Goal: Transaction & Acquisition: Obtain resource

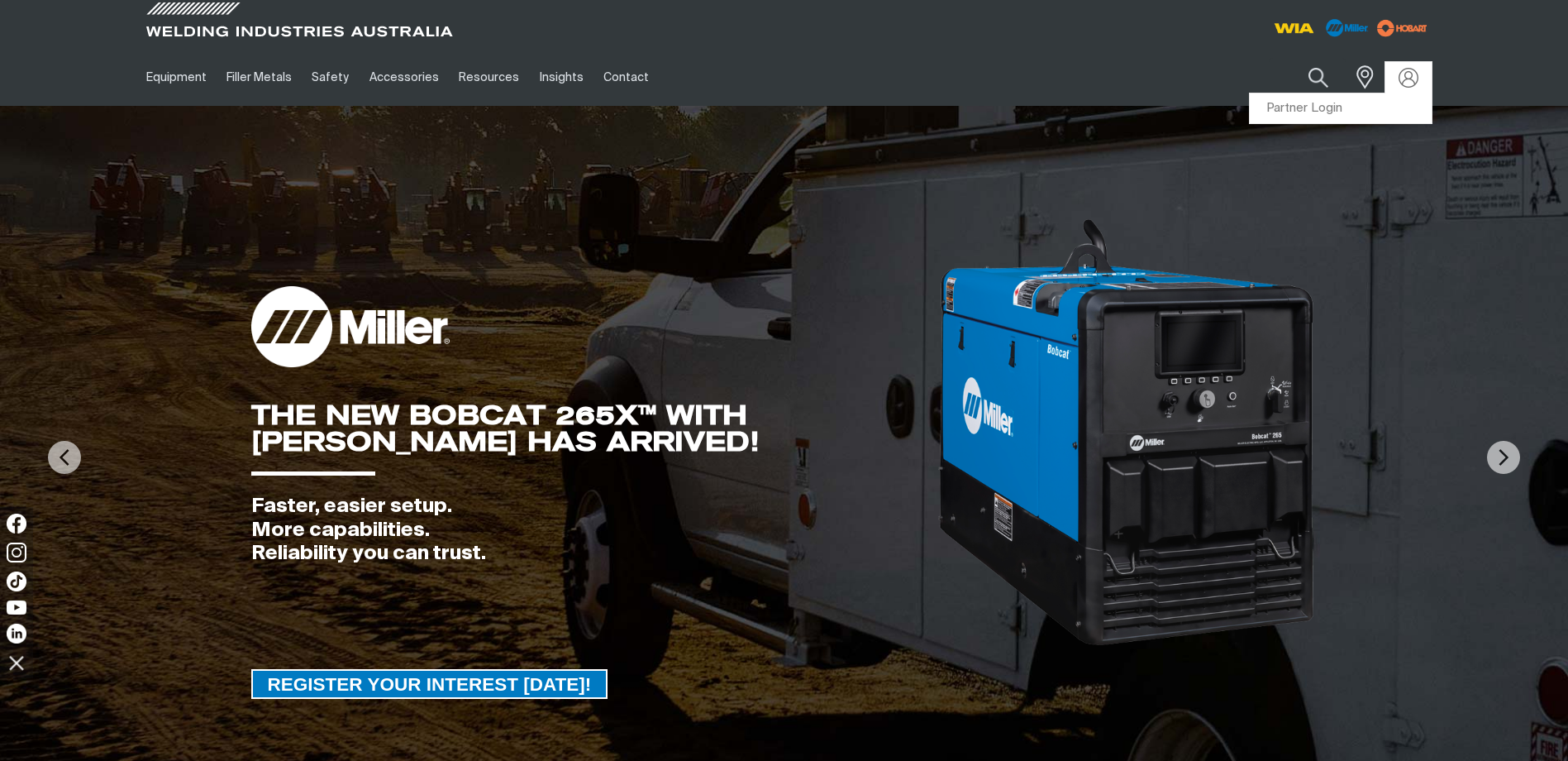
click at [1313, 102] on link "Partner Login" at bounding box center [1340, 108] width 182 height 31
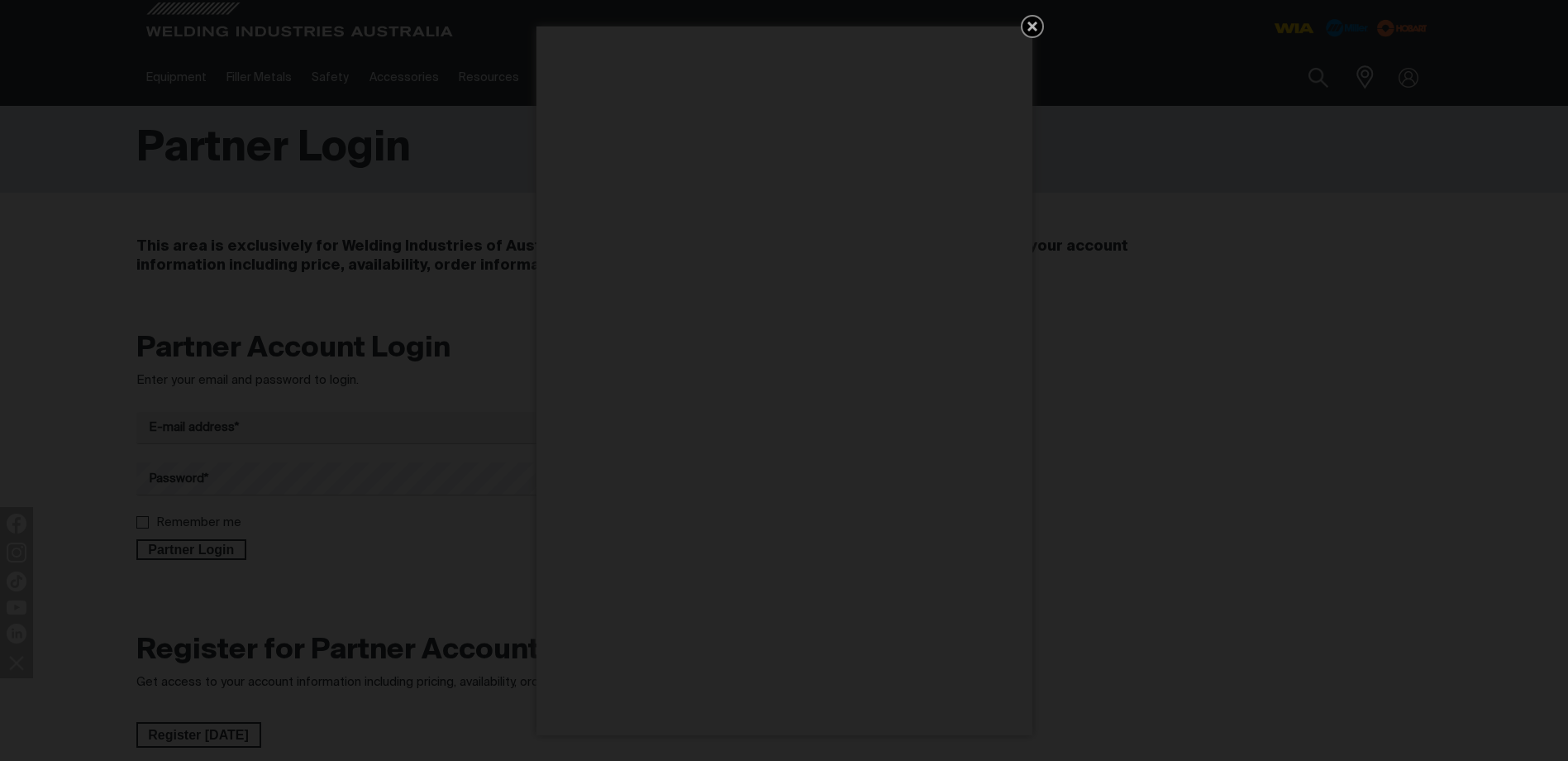
click at [1033, 28] on icon "Get 5 WIA Welding Guides Free!" at bounding box center [1033, 26] width 10 height 10
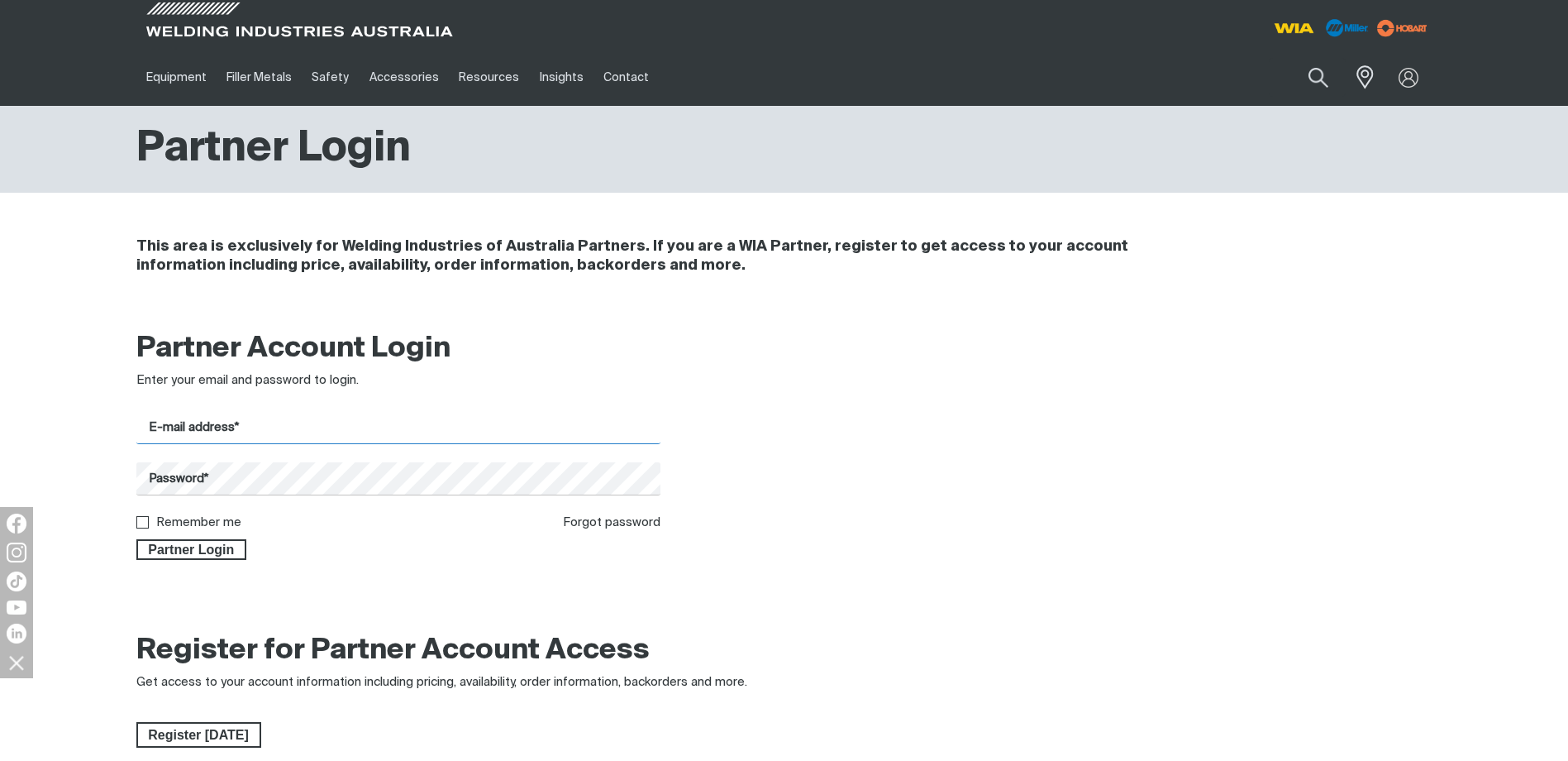
click at [183, 428] on input "E-mail address*" at bounding box center [399, 428] width 525 height 32
type input "[PERSON_NAME][EMAIL_ADDRESS][PERSON_NAME][DOMAIN_NAME]"
click at [137, 539] on button "Partner Login" at bounding box center [192, 549] width 111 height 21
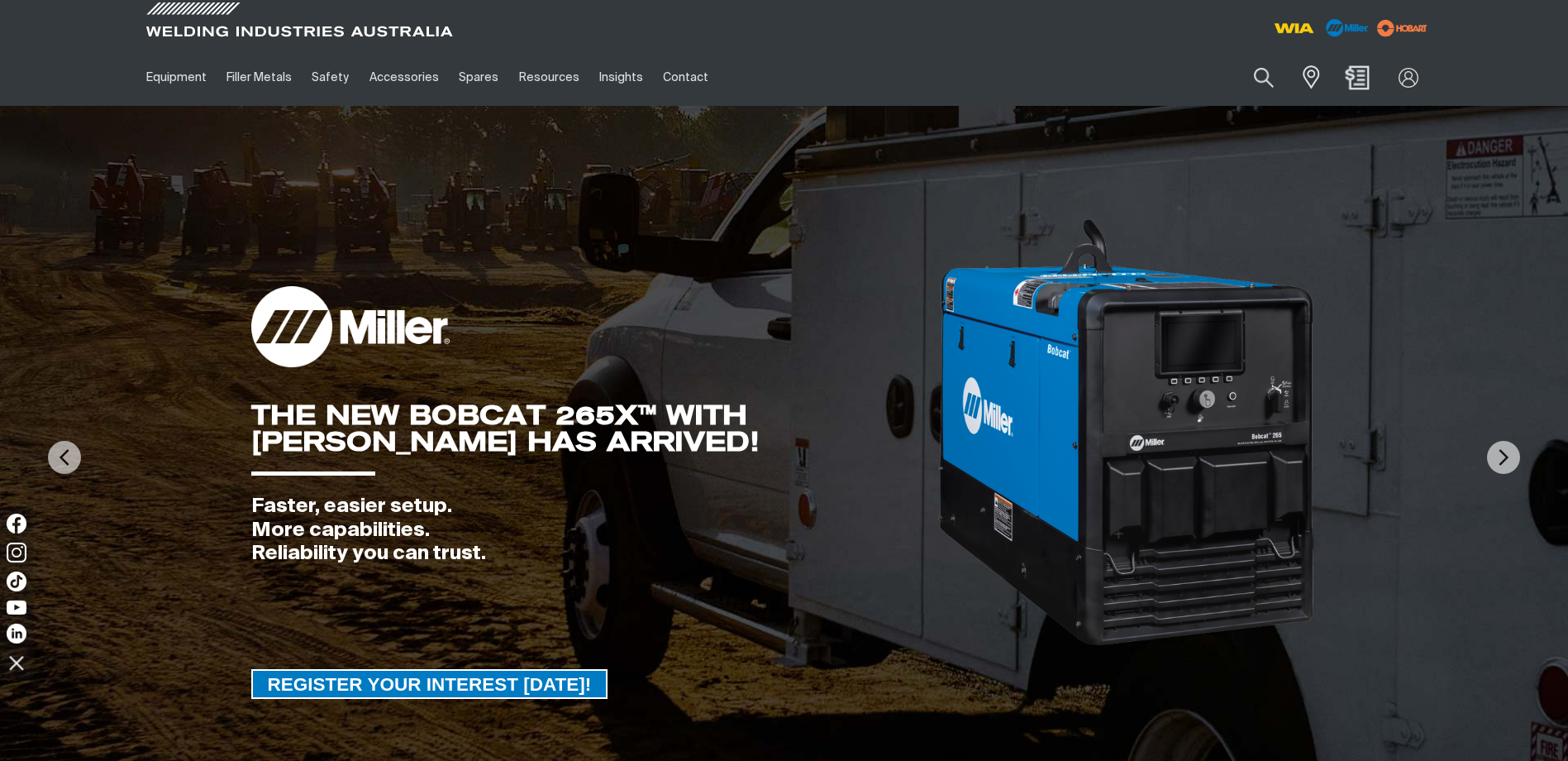
click at [1354, 79] on img "Shopping cart (0 product(s))" at bounding box center [1357, 78] width 24 height 24
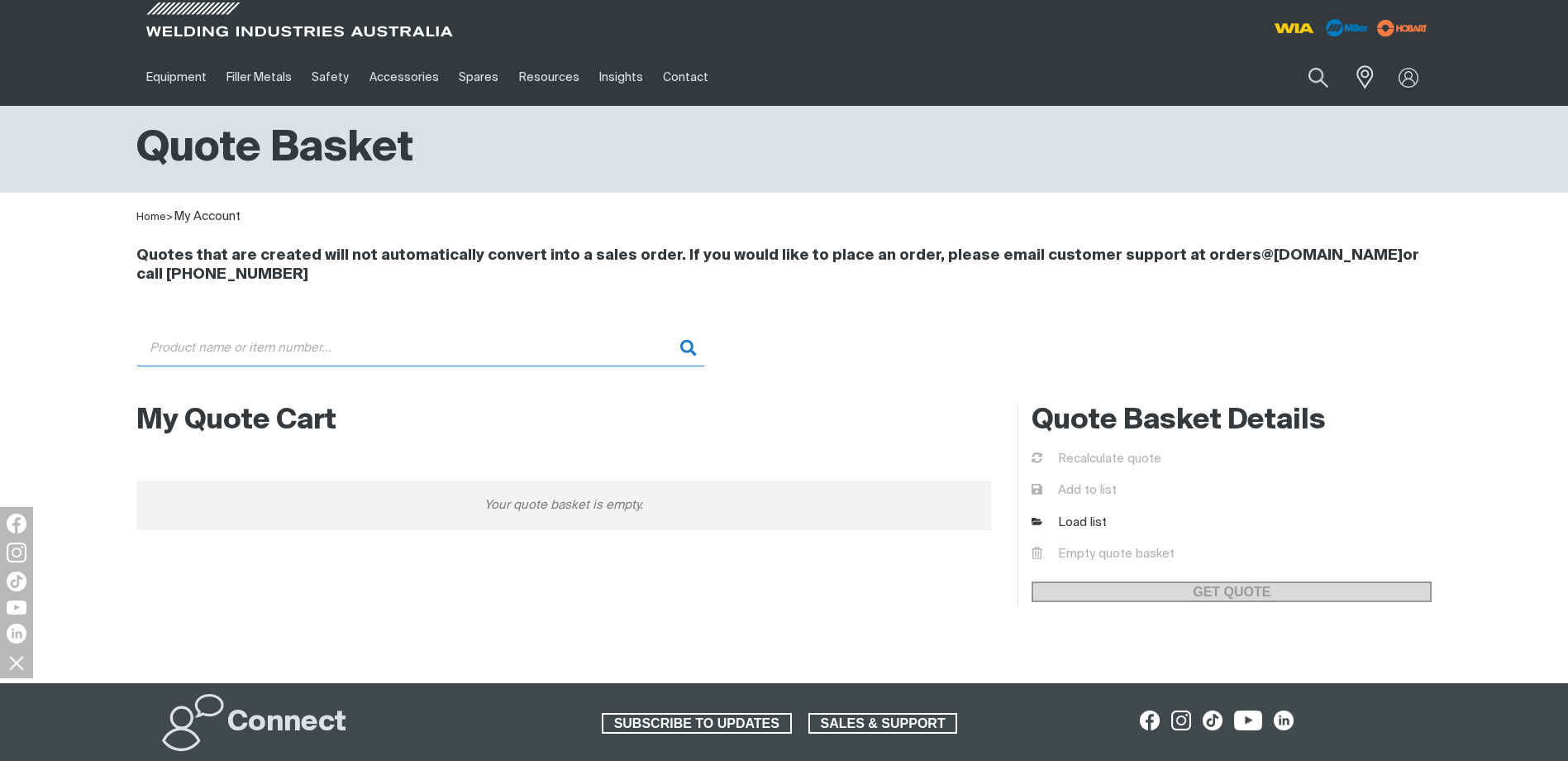
click at [253, 348] on input "Search" at bounding box center [421, 348] width 568 height 38
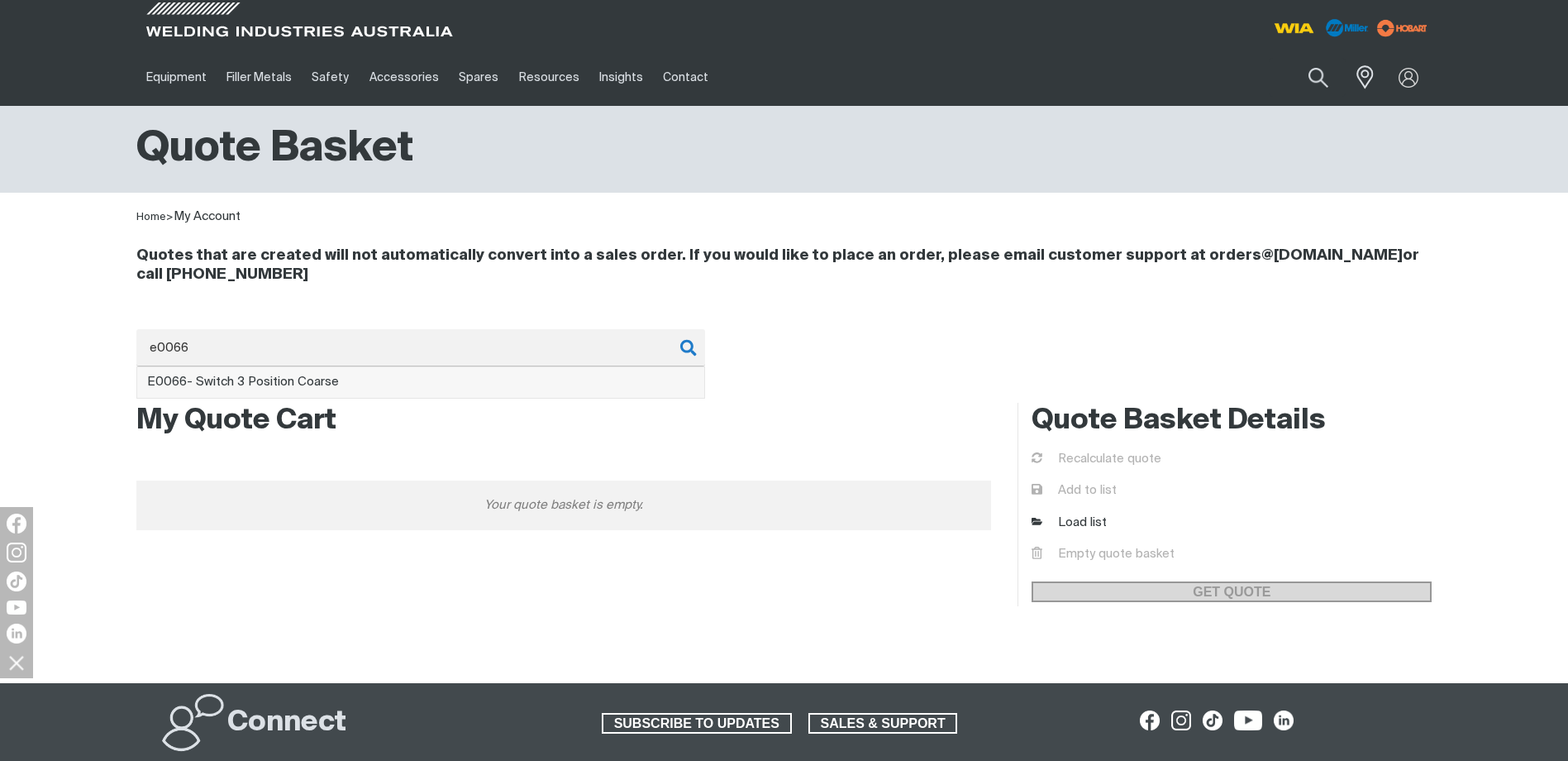
click at [284, 386] on span "E0066 - Switch 3 Position Coarse" at bounding box center [242, 382] width 192 height 13
type input "E0066 - Switch 3 Position Coarse"
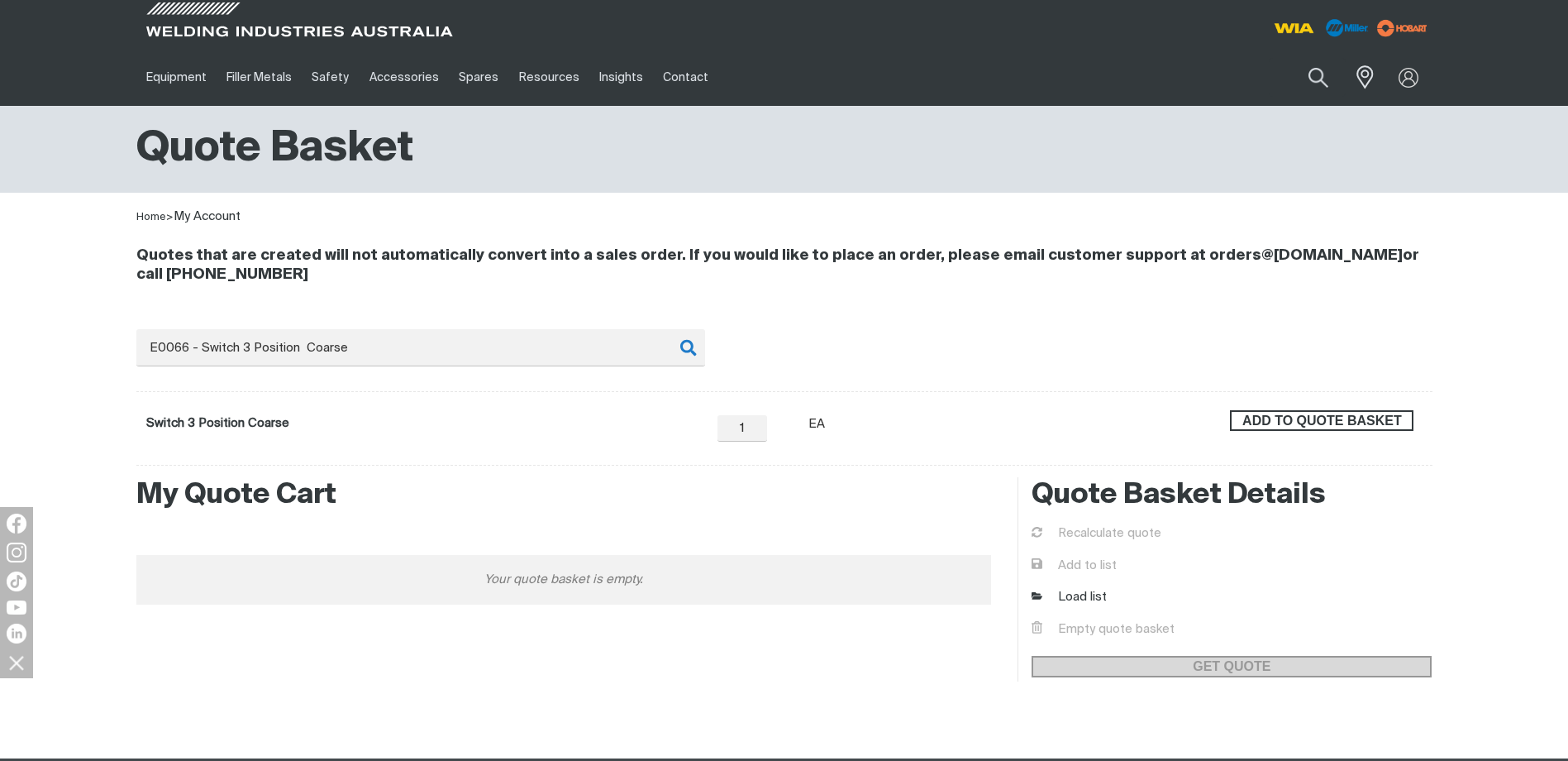
click at [1274, 418] on span "ADD TO QUOTE BASKET" at bounding box center [1321, 420] width 180 height 21
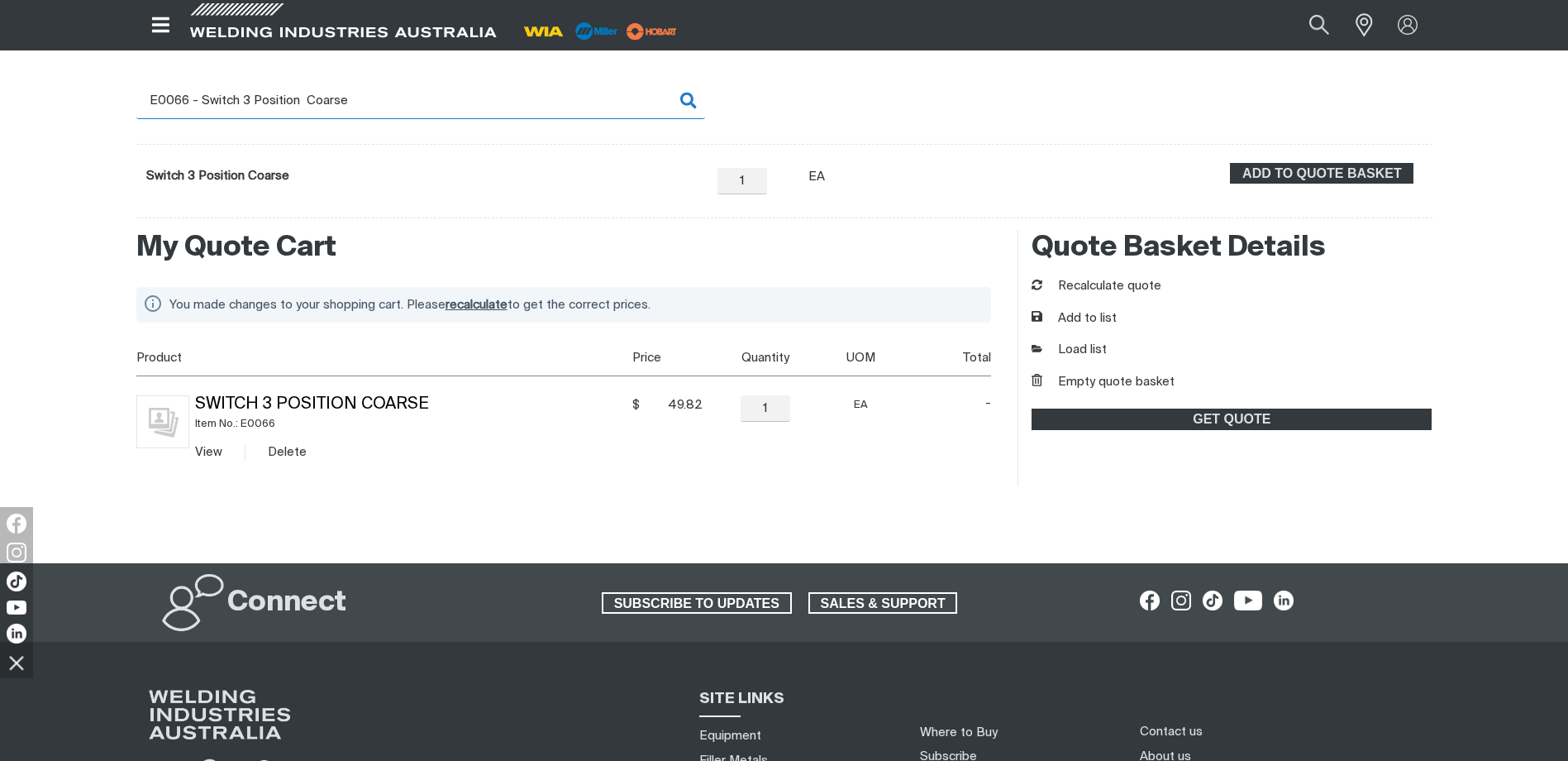
scroll to position [249, 0]
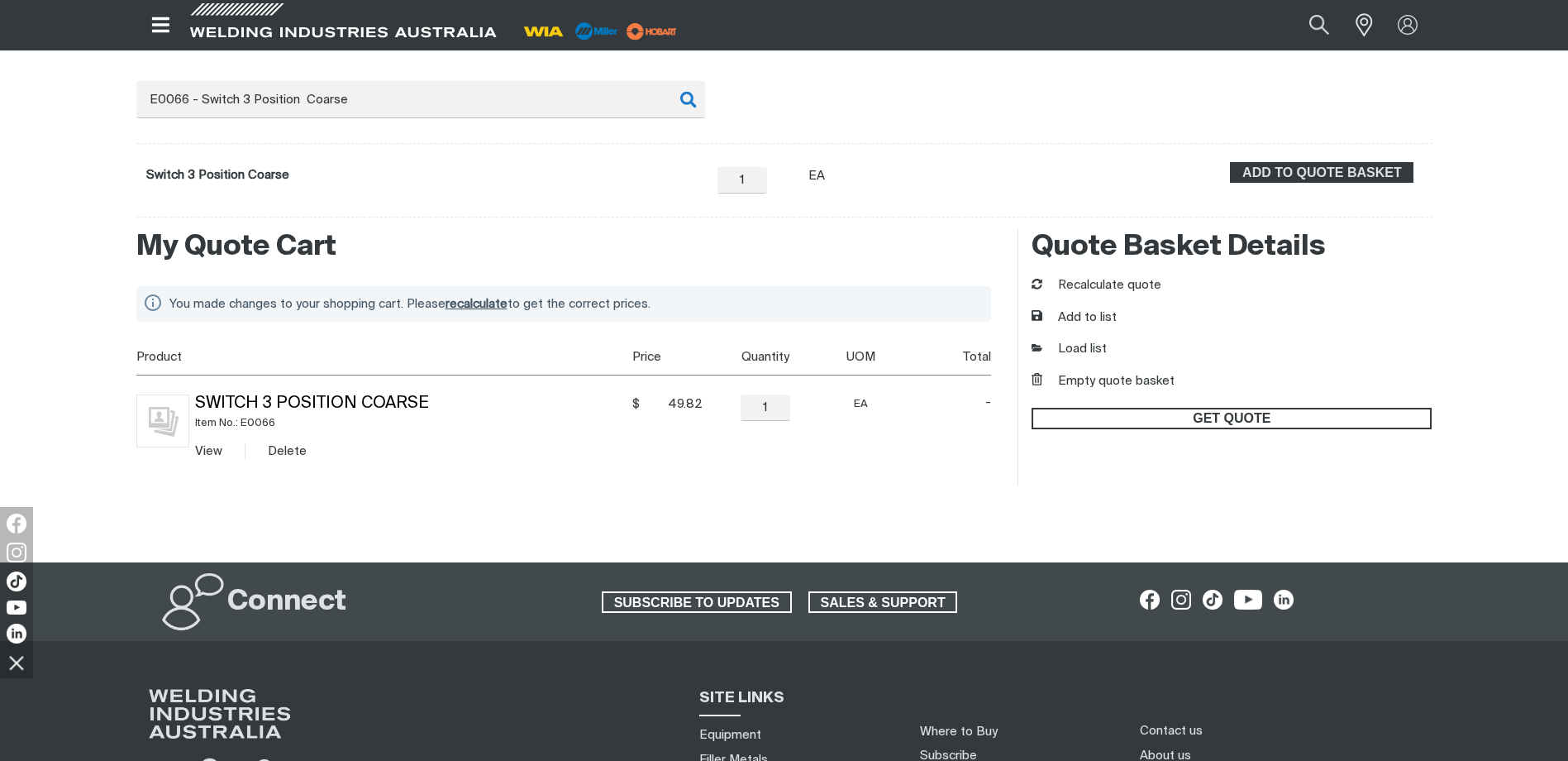
click at [1117, 419] on span "GET QUOTE" at bounding box center [1232, 418] width 397 height 21
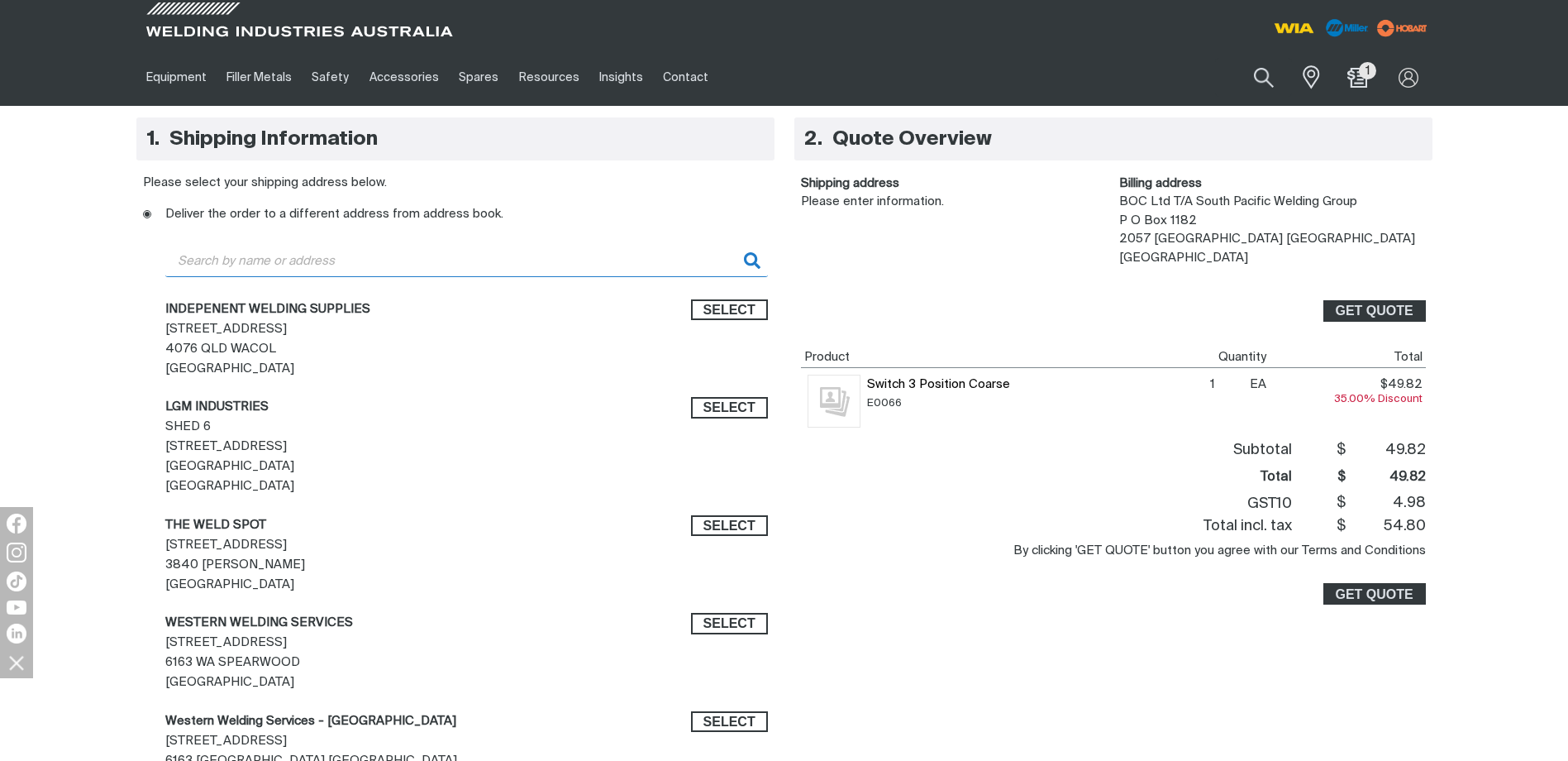
click at [418, 262] on input "text" at bounding box center [467, 261] width 603 height 32
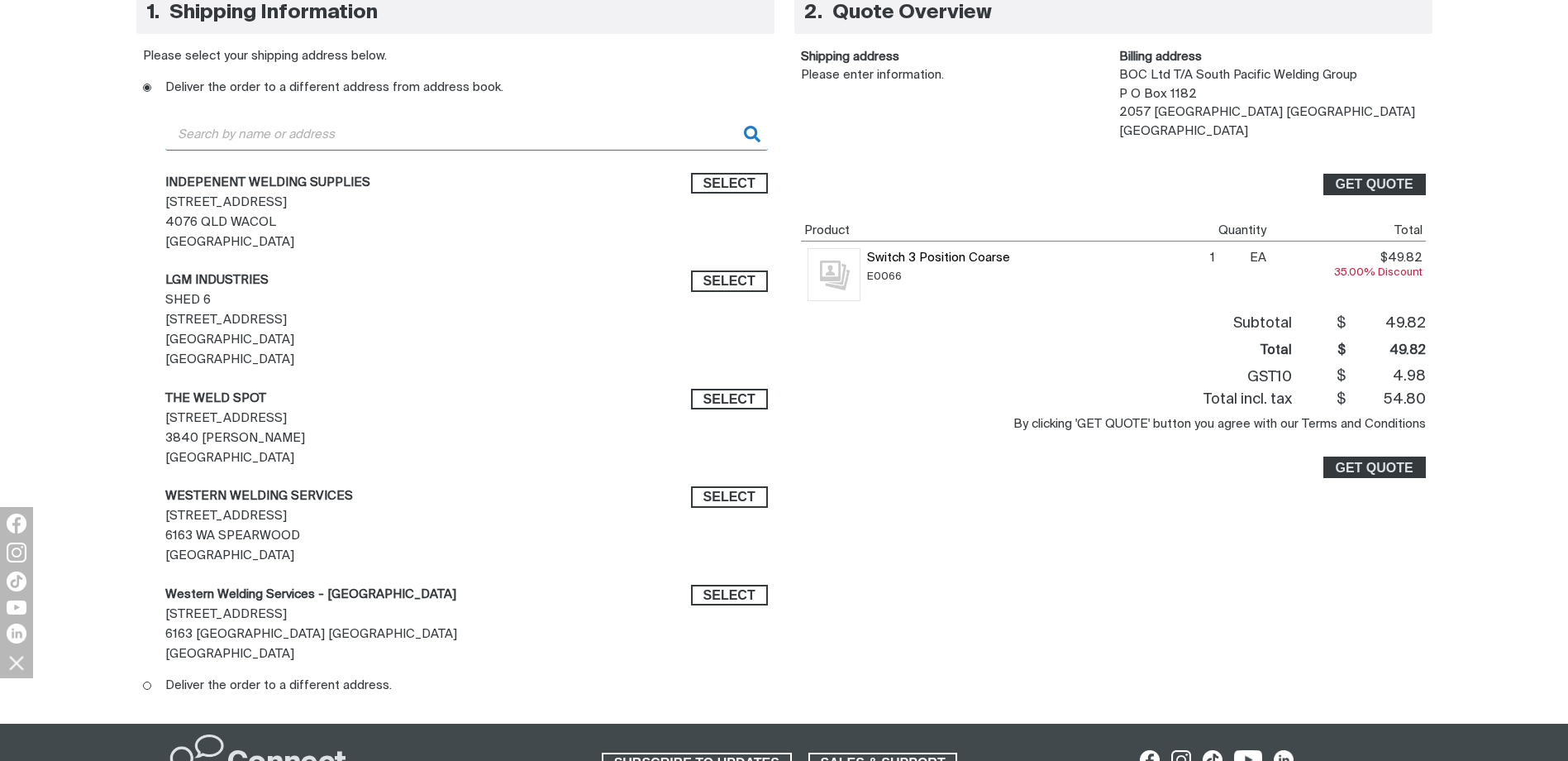
scroll to position [166, 0]
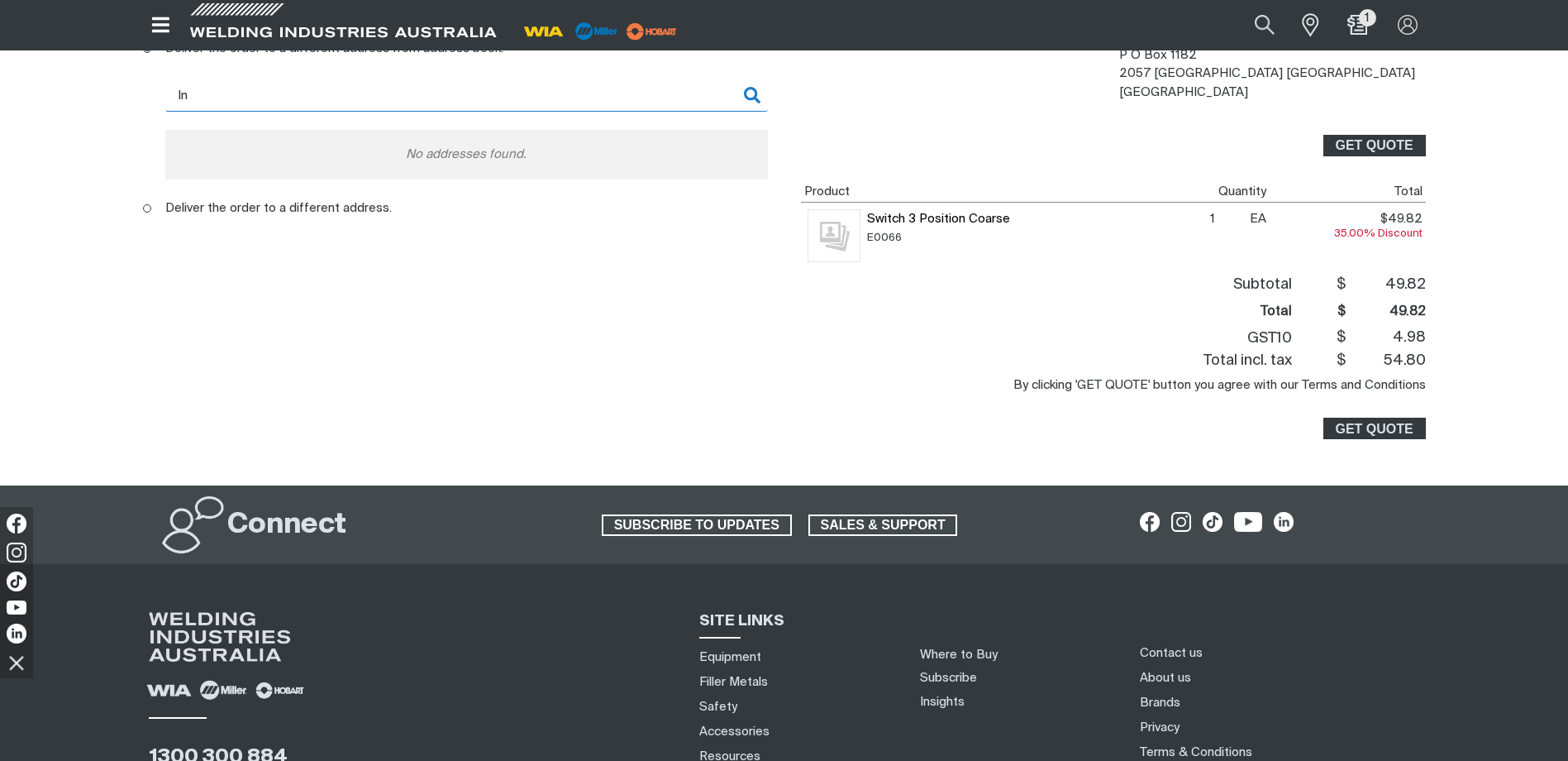
type input "I"
type input "1"
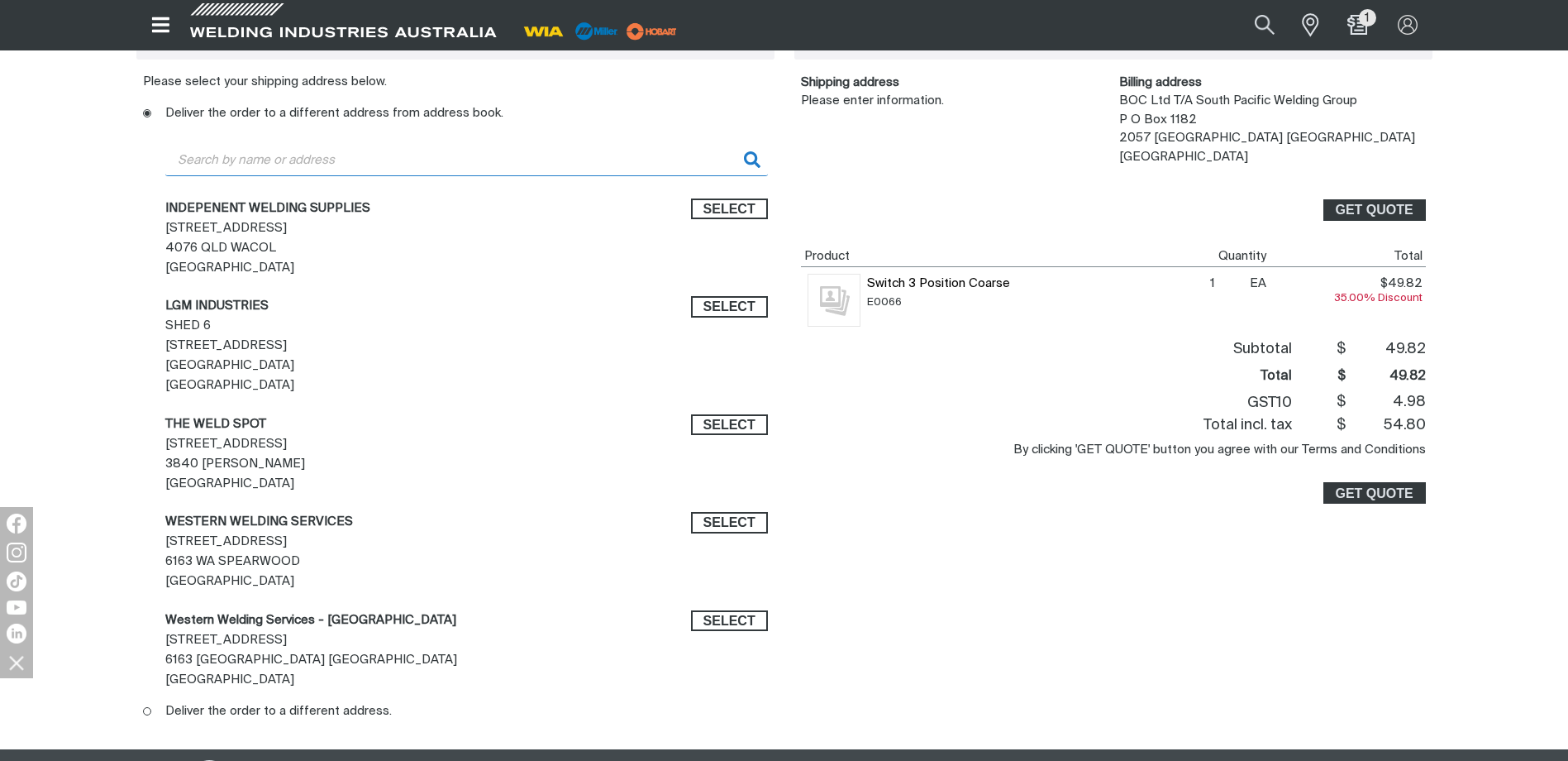
scroll to position [0, 0]
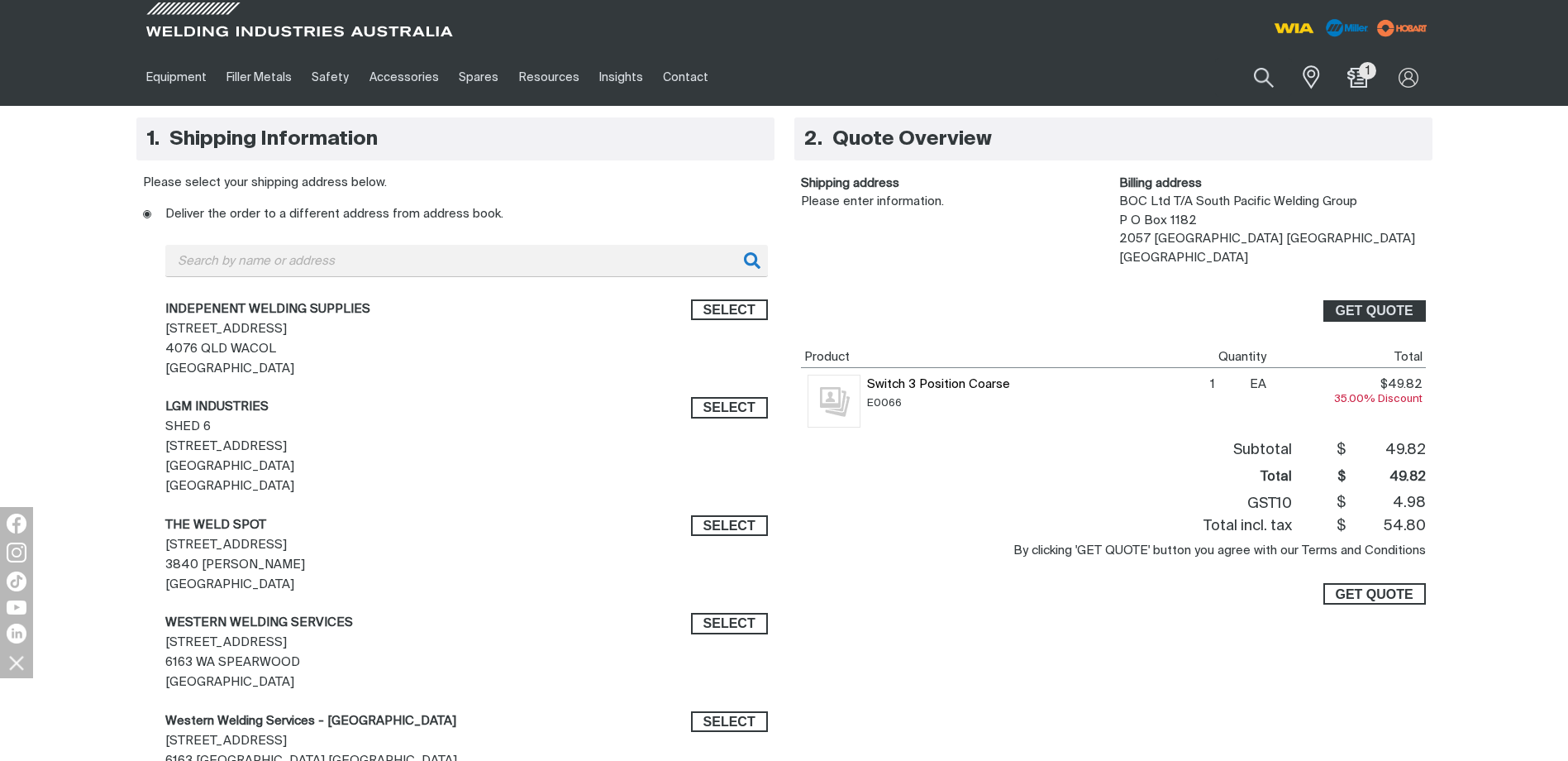
click at [1373, 592] on span "GET QUOTE" at bounding box center [1373, 594] width 78 height 21
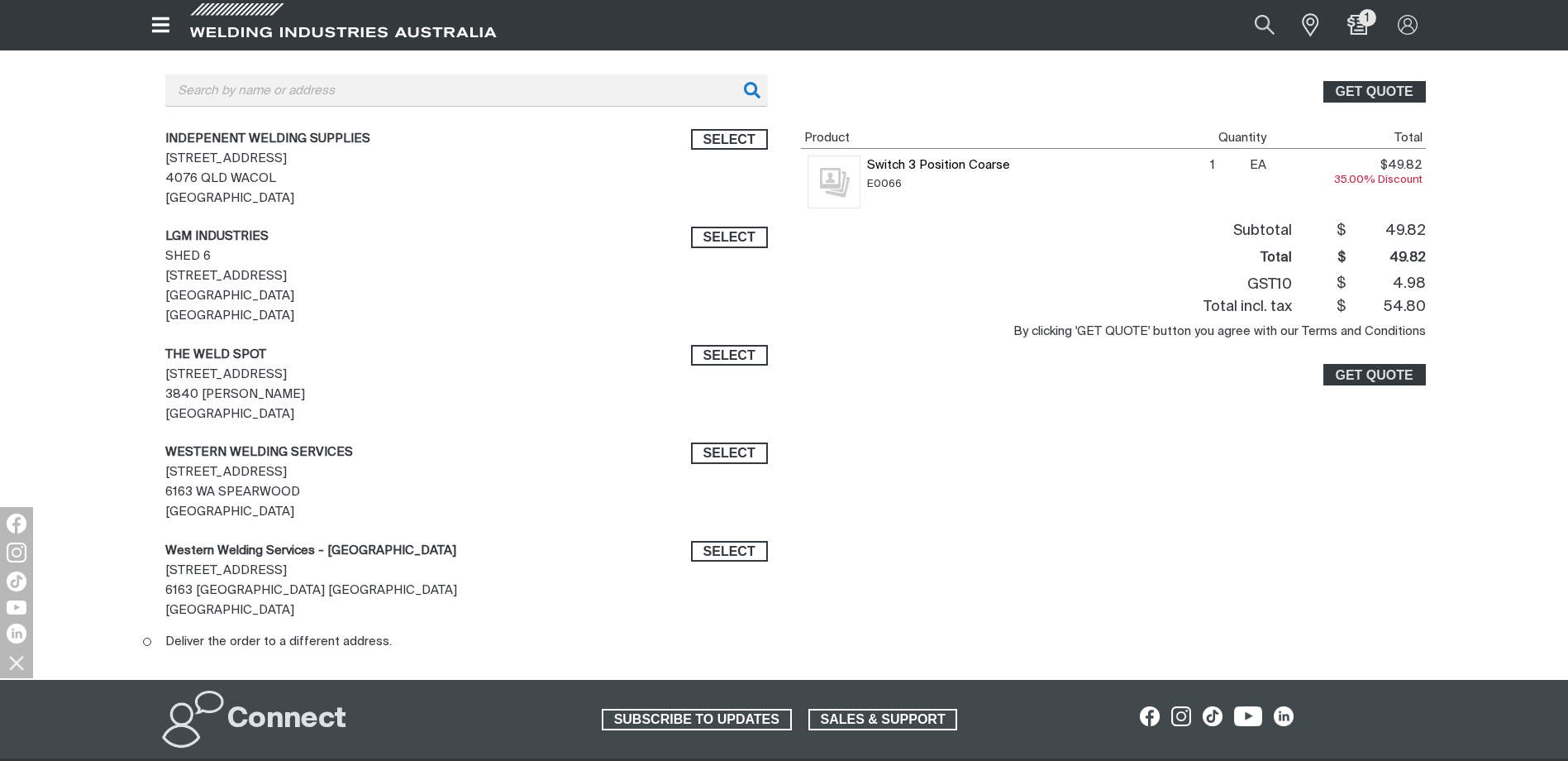
scroll to position [413, 0]
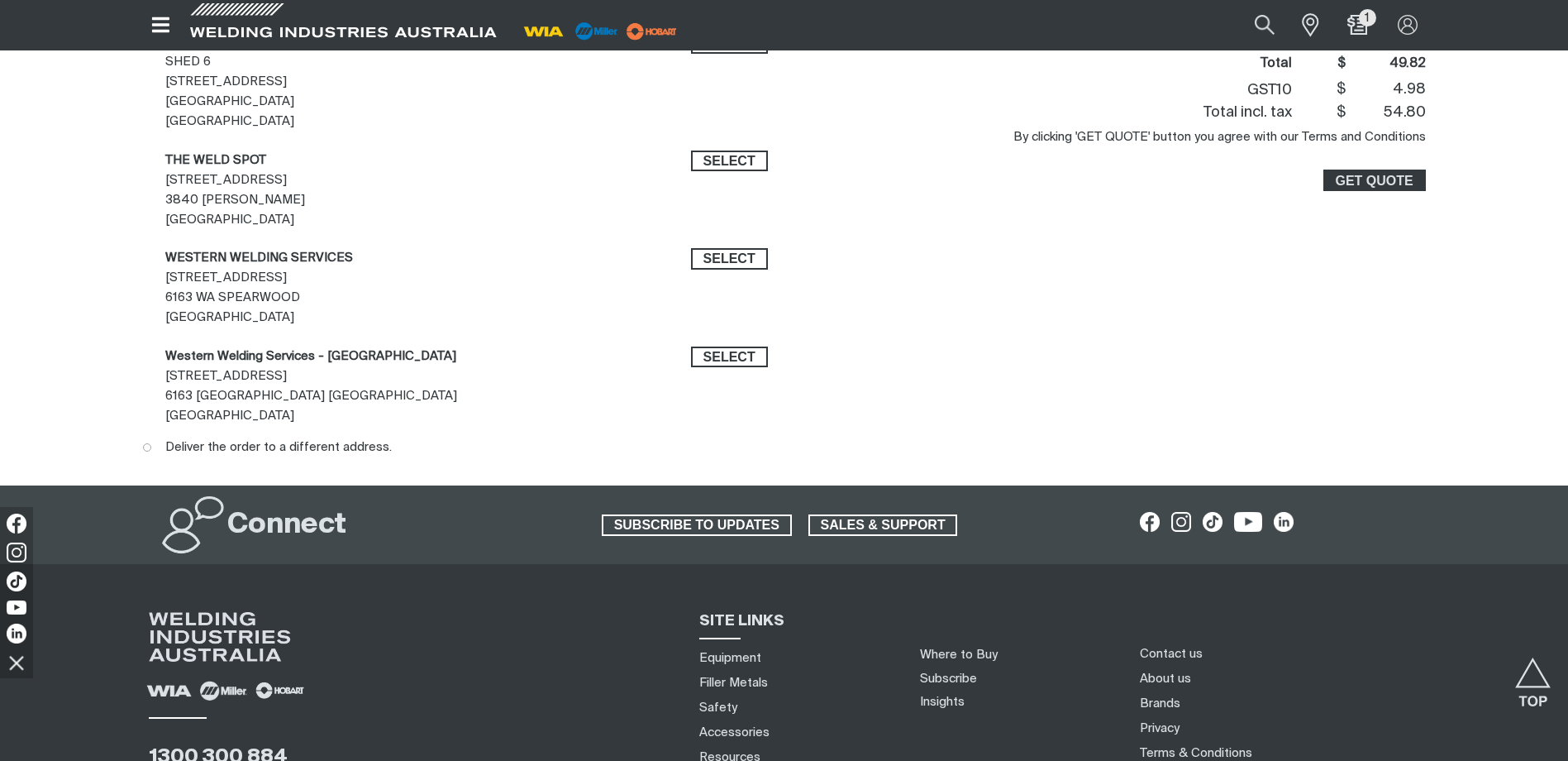
click at [149, 450] on ins at bounding box center [148, 448] width 9 height 9
click at [149, 450] on input "Deliver the order to a different address." at bounding box center [149, 448] width 11 height 11
radio input "true"
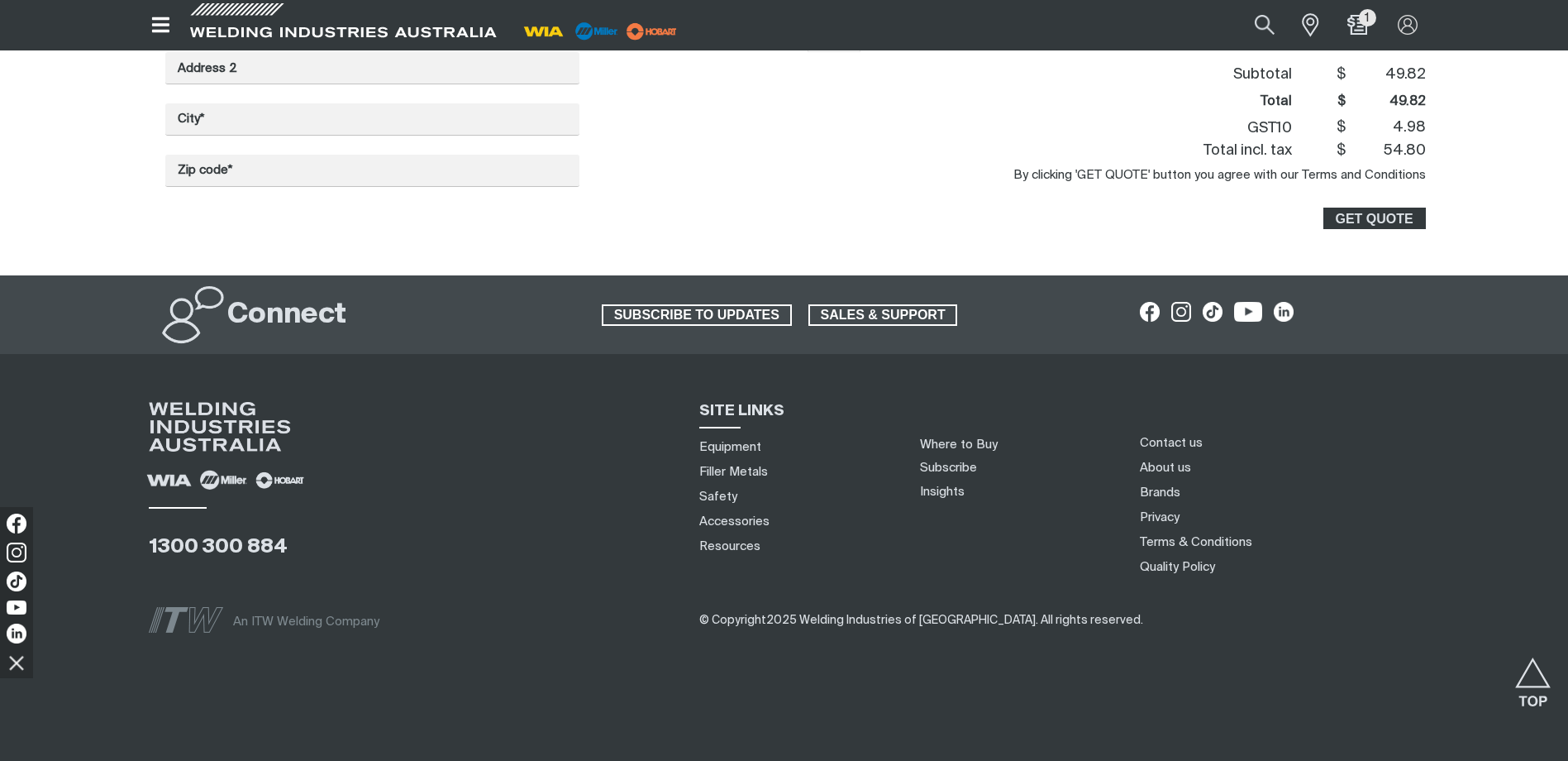
scroll to position [0, 0]
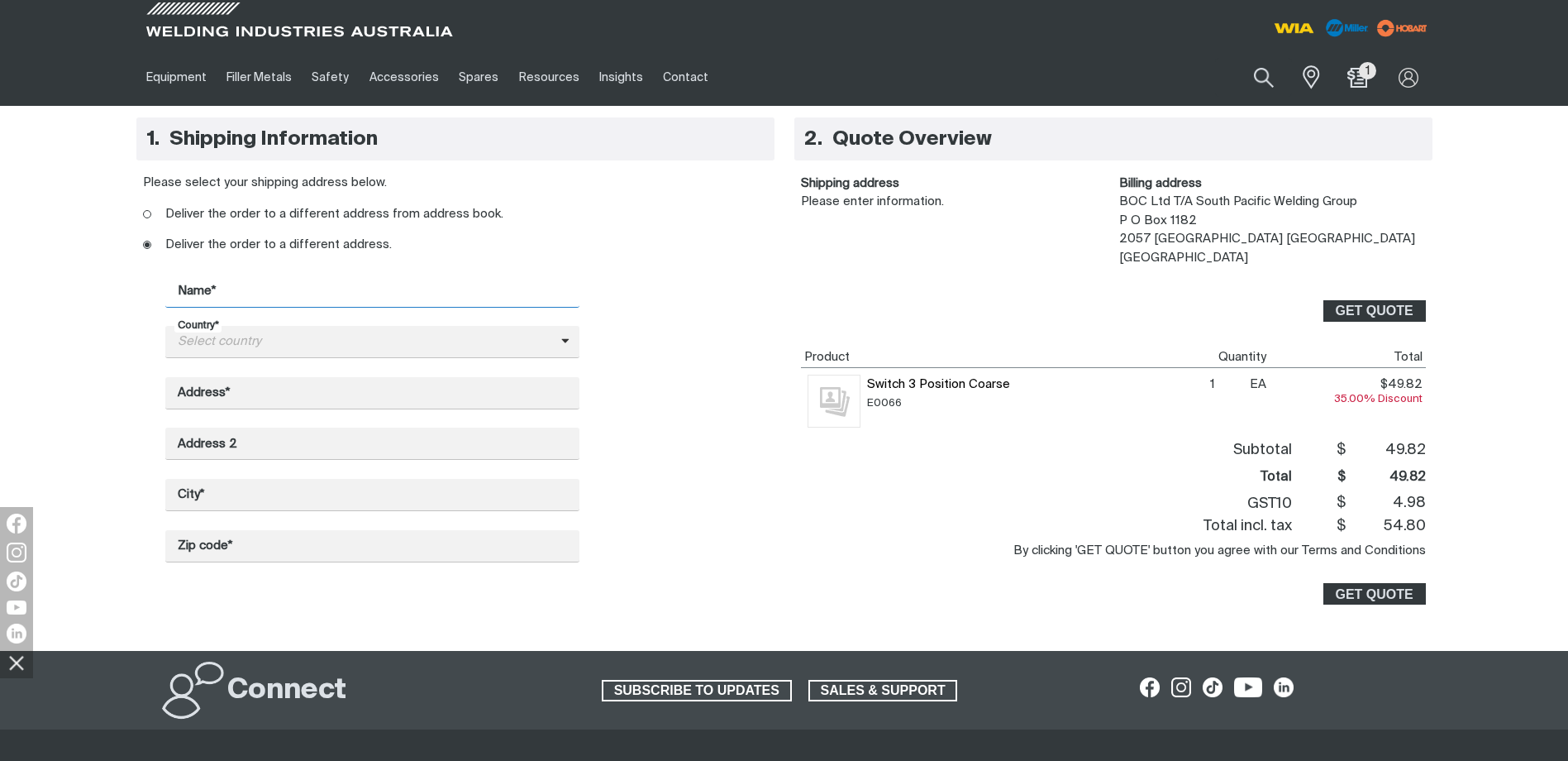
click at [299, 291] on input "Name*" at bounding box center [372, 291] width 414 height 32
type input "[PERSON_NAME] [PERSON_NAME]"
type input "AU"
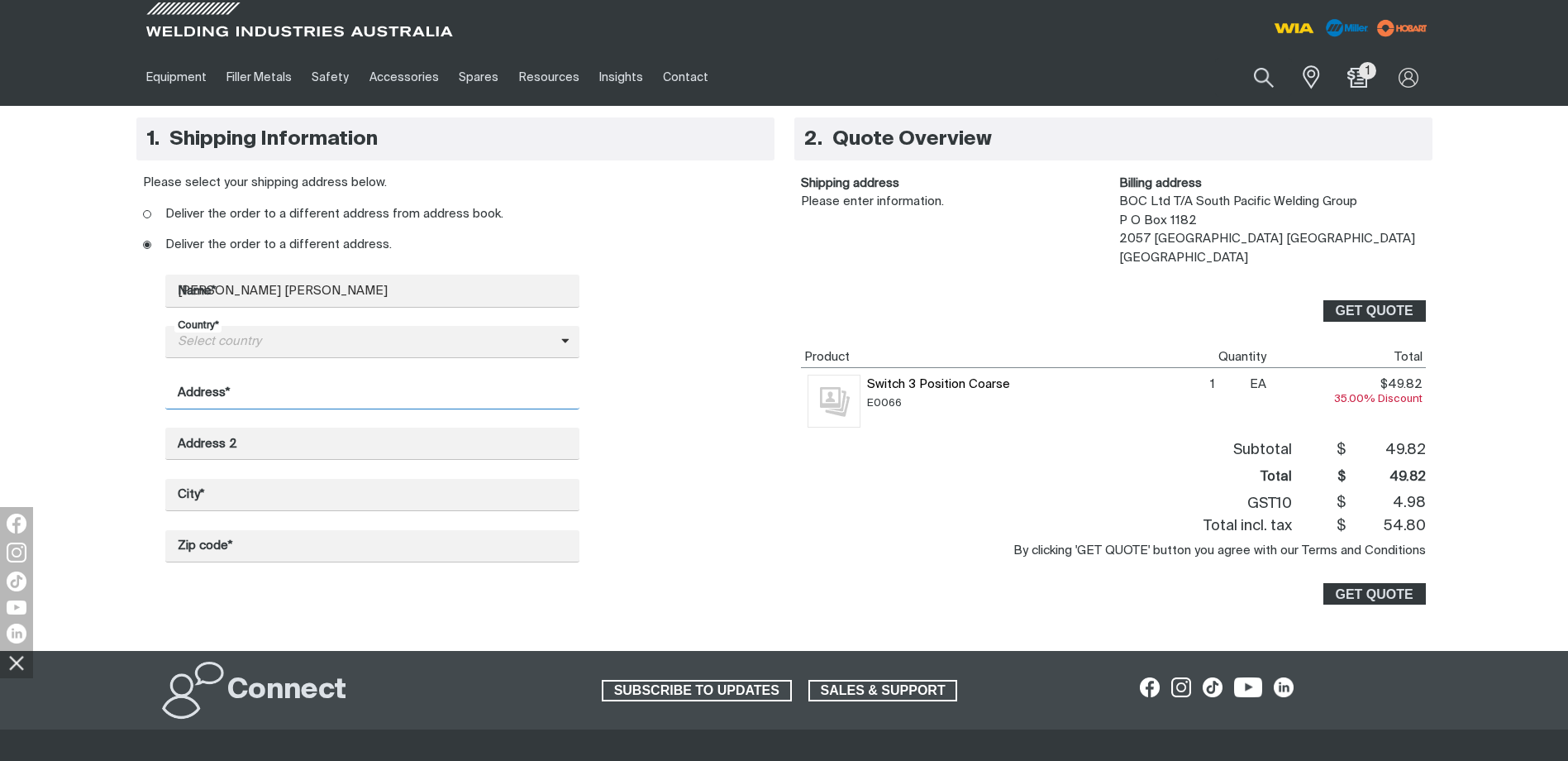
type input "[STREET_ADDRESS]"
type input "Rocklea"
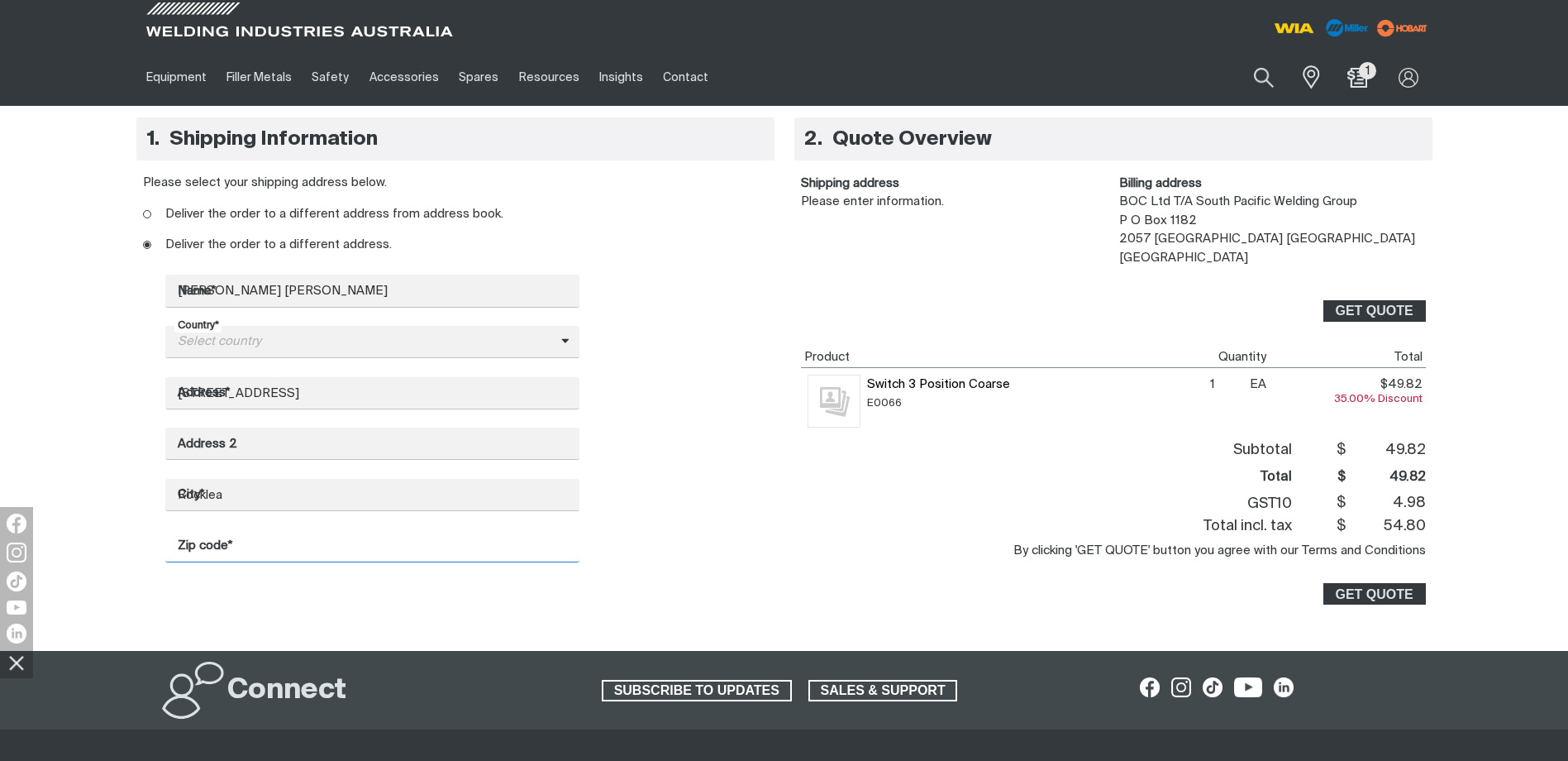
type input "4106"
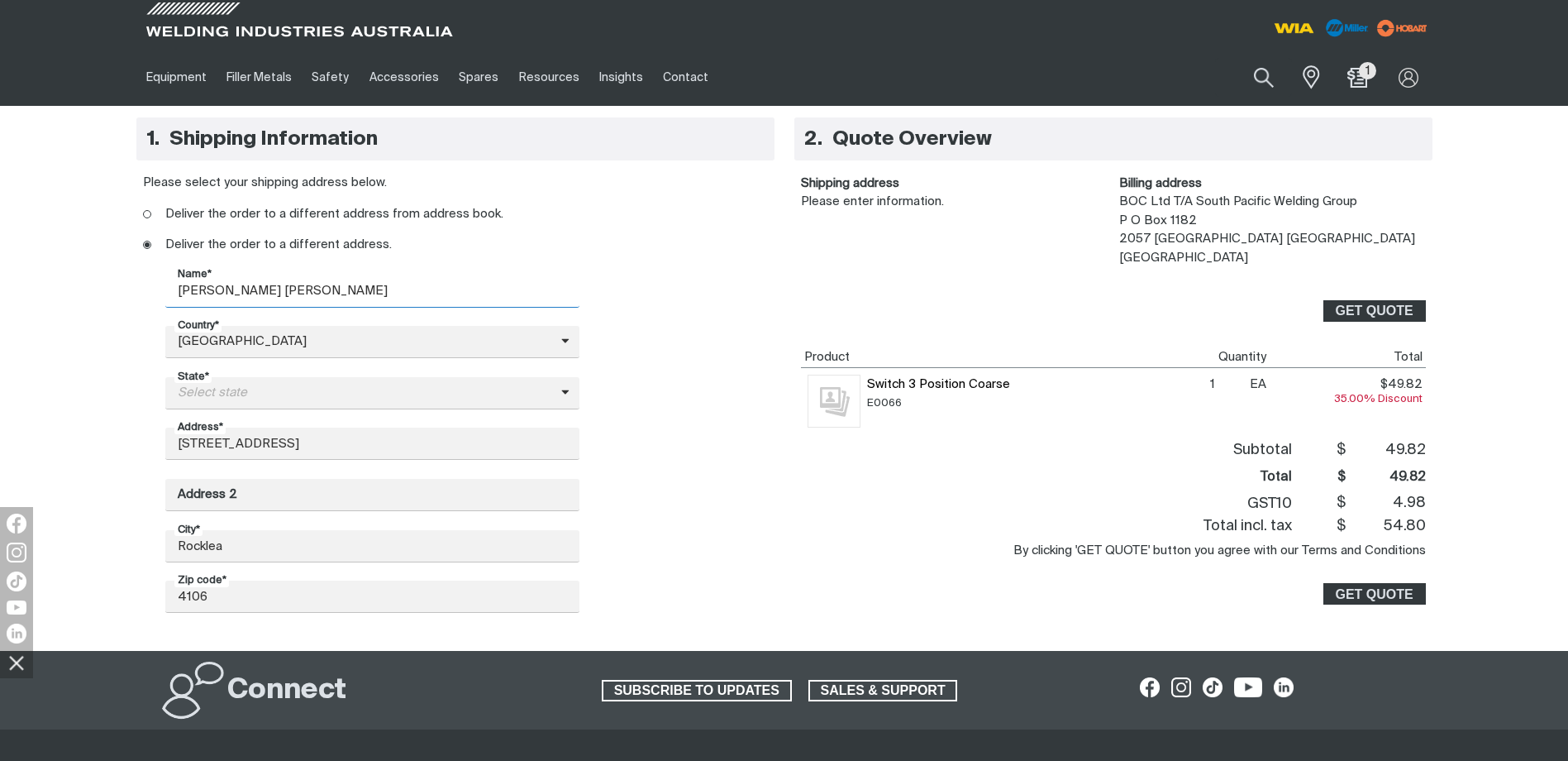
type input "[PERSON_NAME]"
type input "QLD"
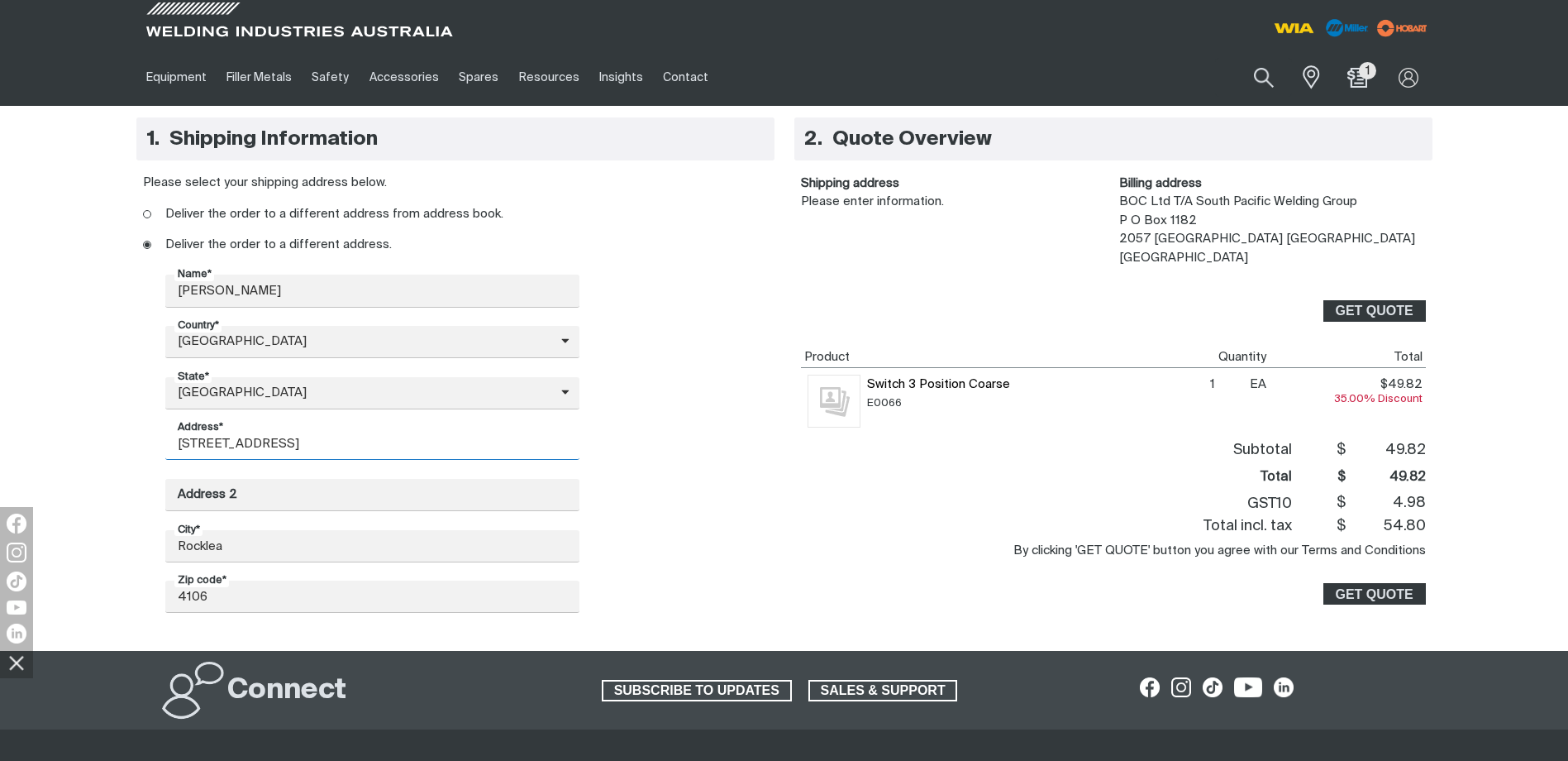
click at [390, 446] on input "[STREET_ADDRESS]" at bounding box center [372, 444] width 414 height 32
type input "1688 [GEOGRAPHIC_DATA]"
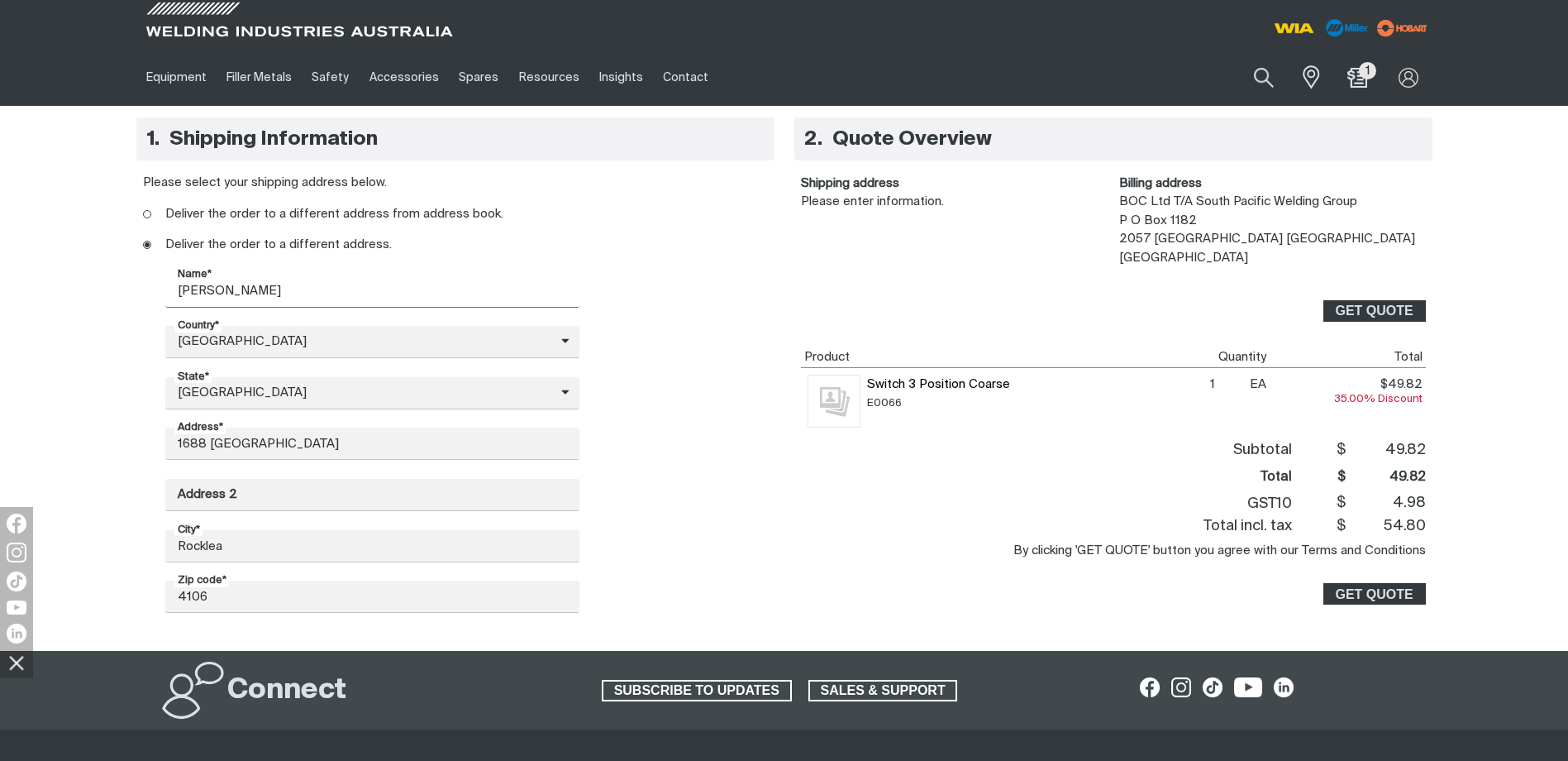
click at [294, 292] on input "[PERSON_NAME]" at bounding box center [372, 291] width 414 height 32
type input "t"
type input "independent welding supplies"
click at [148, 217] on ins at bounding box center [148, 214] width 9 height 9
click at [148, 217] on input "Deliver the order to a different address from address book." at bounding box center [149, 215] width 11 height 11
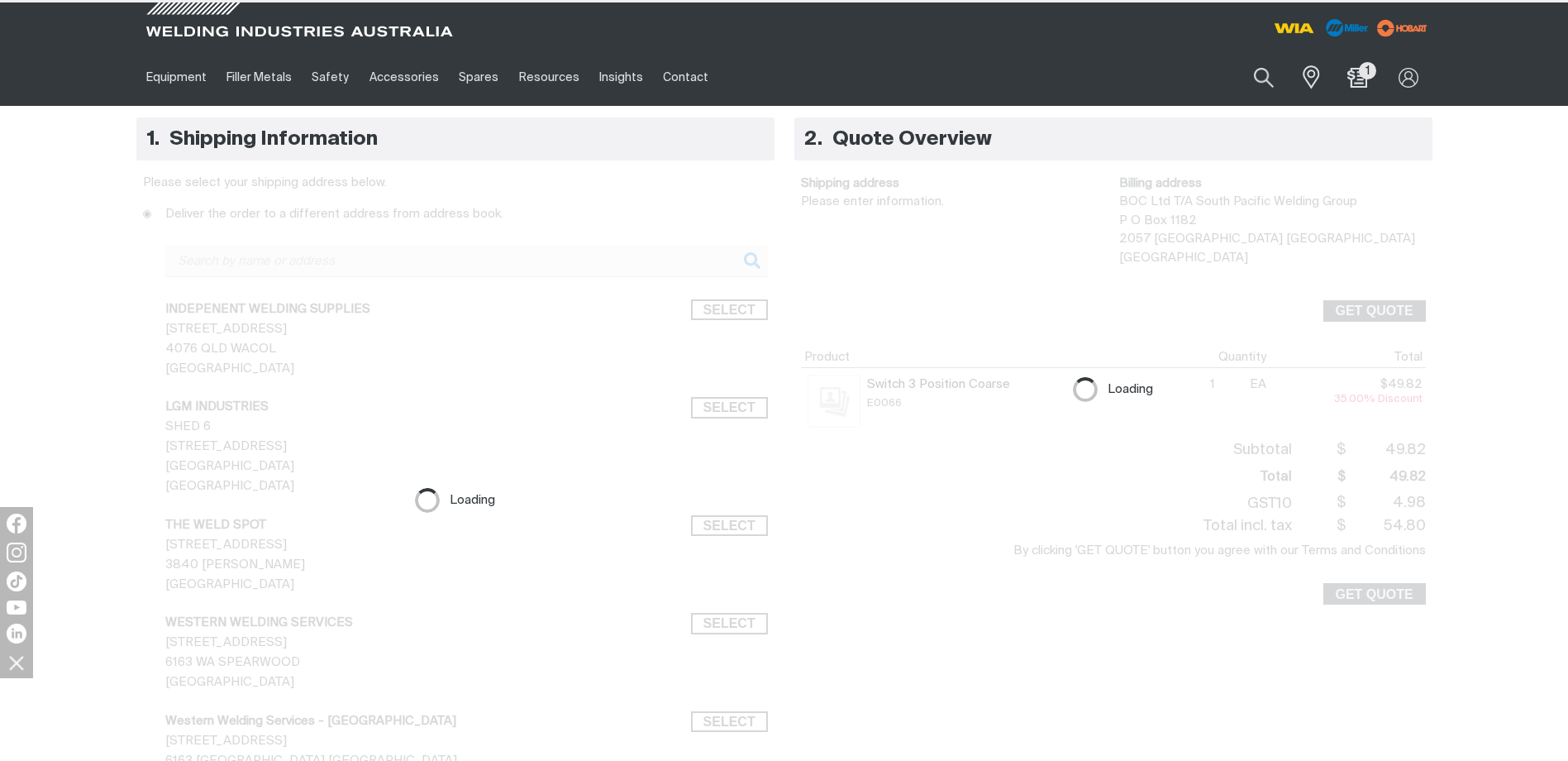
radio input "false"
radio input "true"
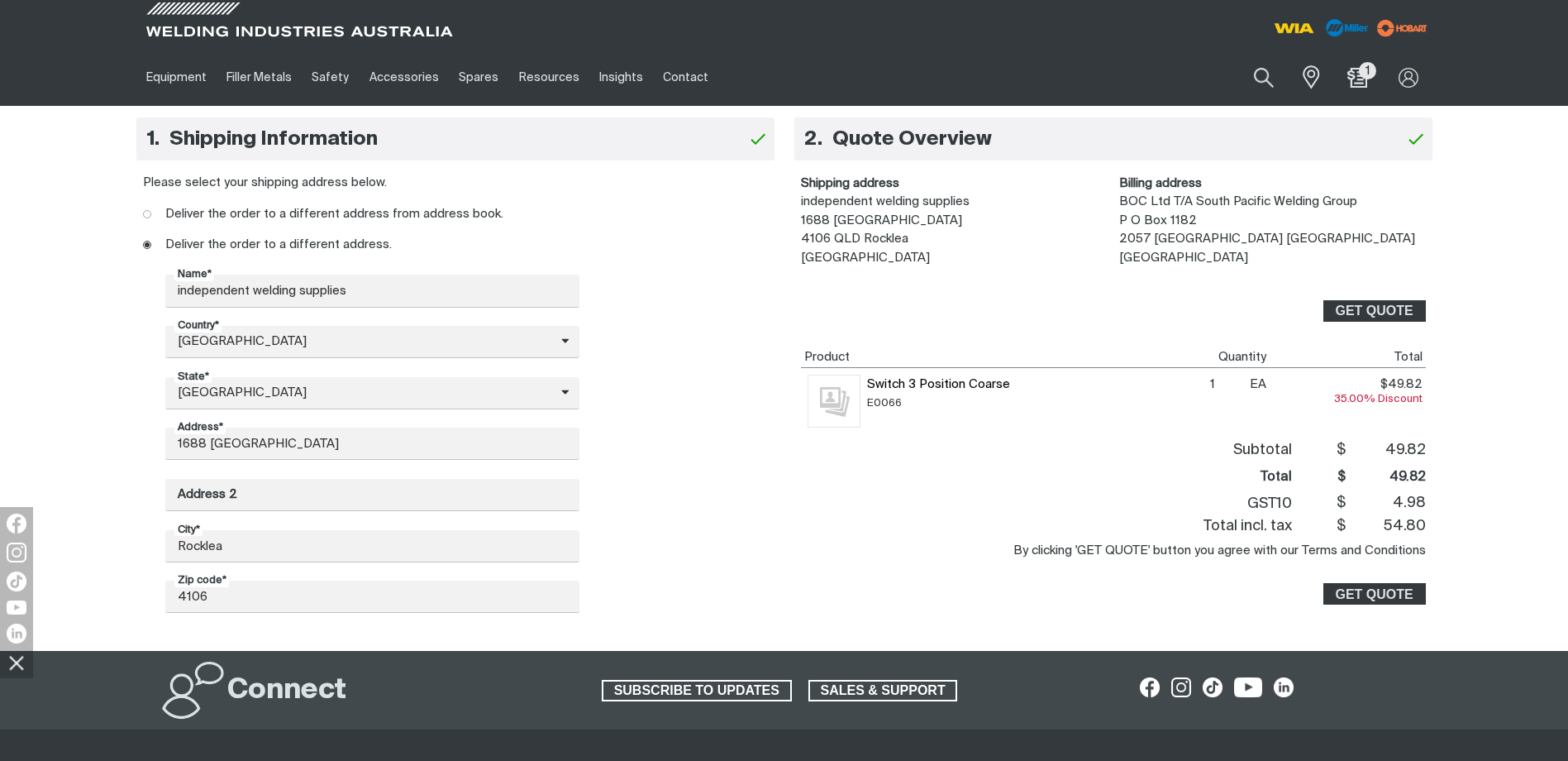
click at [148, 219] on span at bounding box center [148, 214] width 12 height 12
click at [148, 219] on input "Deliver the order to a different address from address book." at bounding box center [149, 215] width 11 height 11
radio input "true"
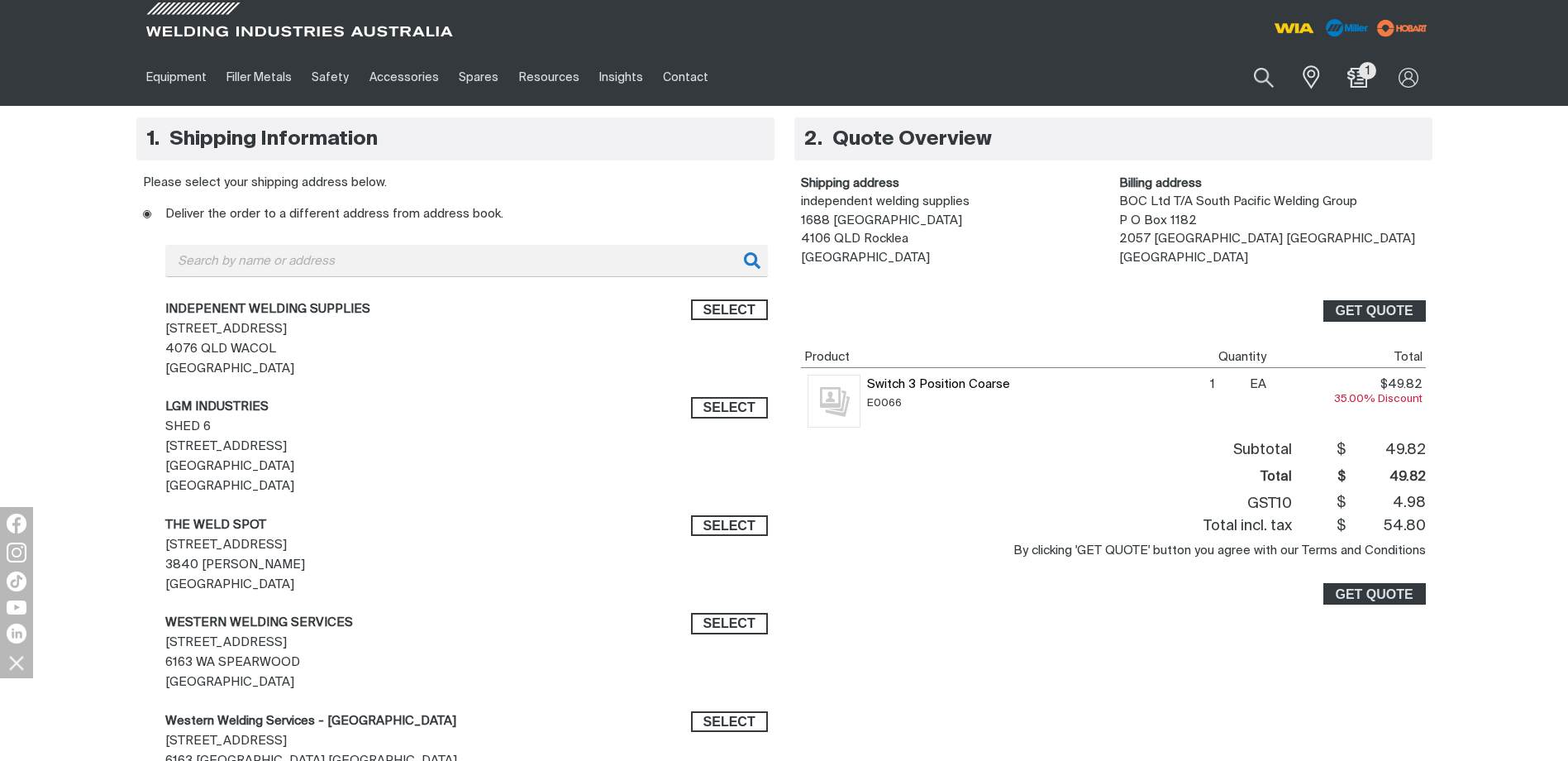
click at [841, 208] on dd "independent welding supplies [STREET_ADDRESS]" at bounding box center [953, 230] width 306 height 74
click at [1344, 591] on span "GET QUOTE" at bounding box center [1373, 594] width 78 height 21
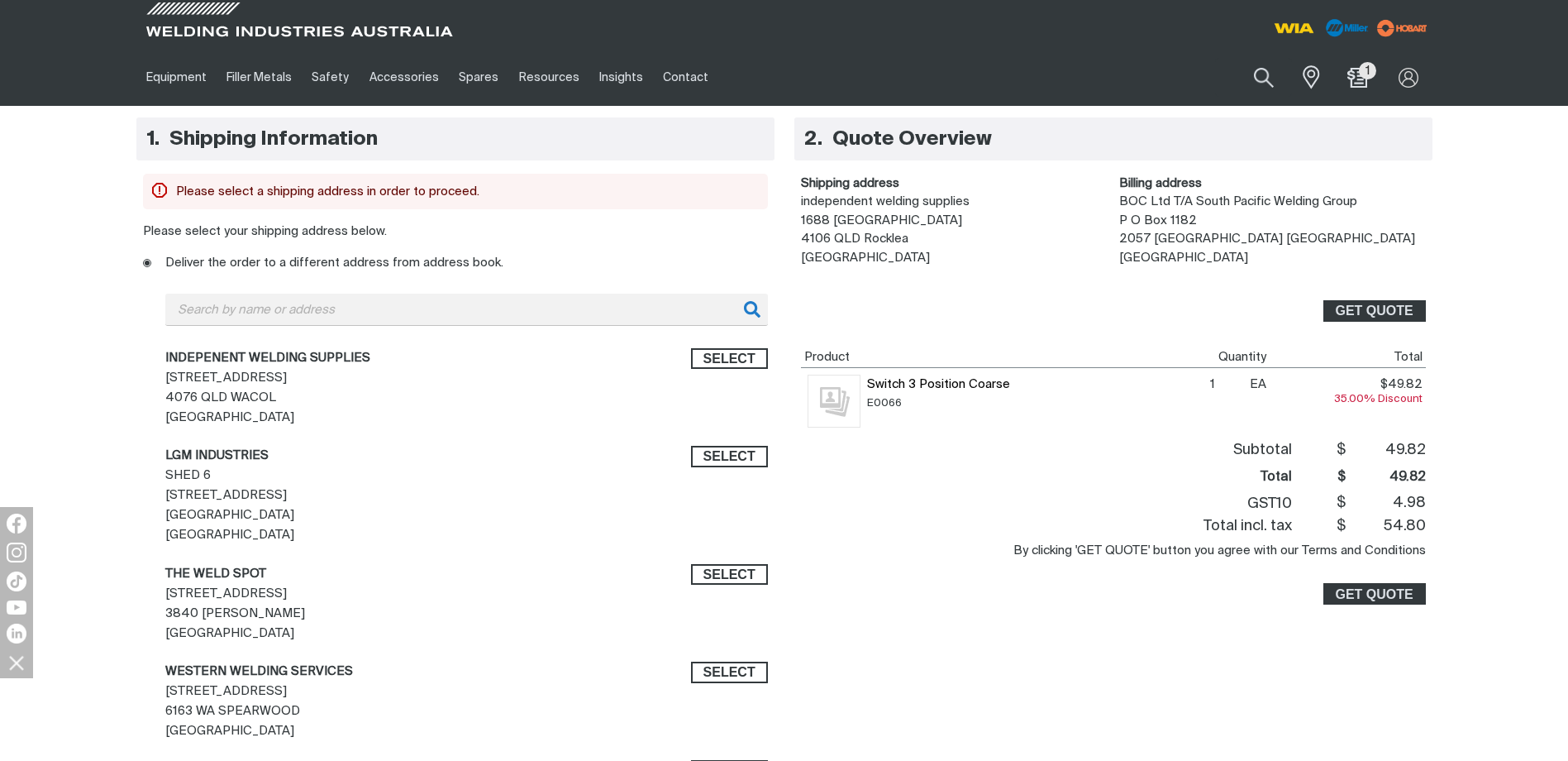
click at [848, 215] on dd "independent welding supplies [STREET_ADDRESS]" at bounding box center [953, 230] width 306 height 74
click at [251, 379] on span "INDEPENENT WELDING SUPPLIES [STREET_ADDRESS]" at bounding box center [317, 393] width 302 height 98
click at [744, 363] on span "Select" at bounding box center [729, 359] width 52 height 21
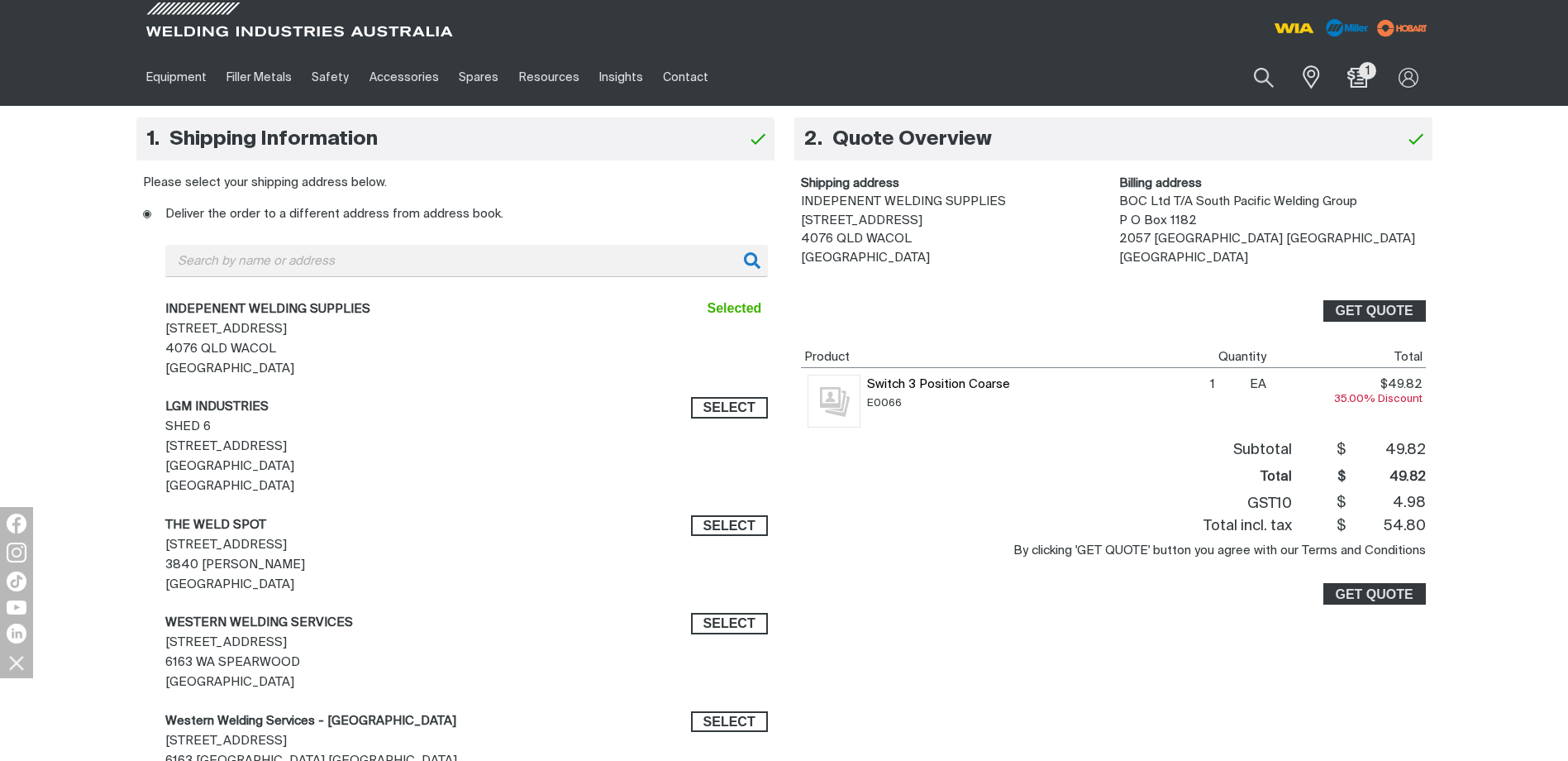
click at [739, 306] on span "Selected" at bounding box center [735, 308] width 55 height 21
click at [147, 218] on ins at bounding box center [148, 214] width 9 height 9
click at [147, 218] on input "Deliver the order to a different address from address book." at bounding box center [149, 215] width 11 height 11
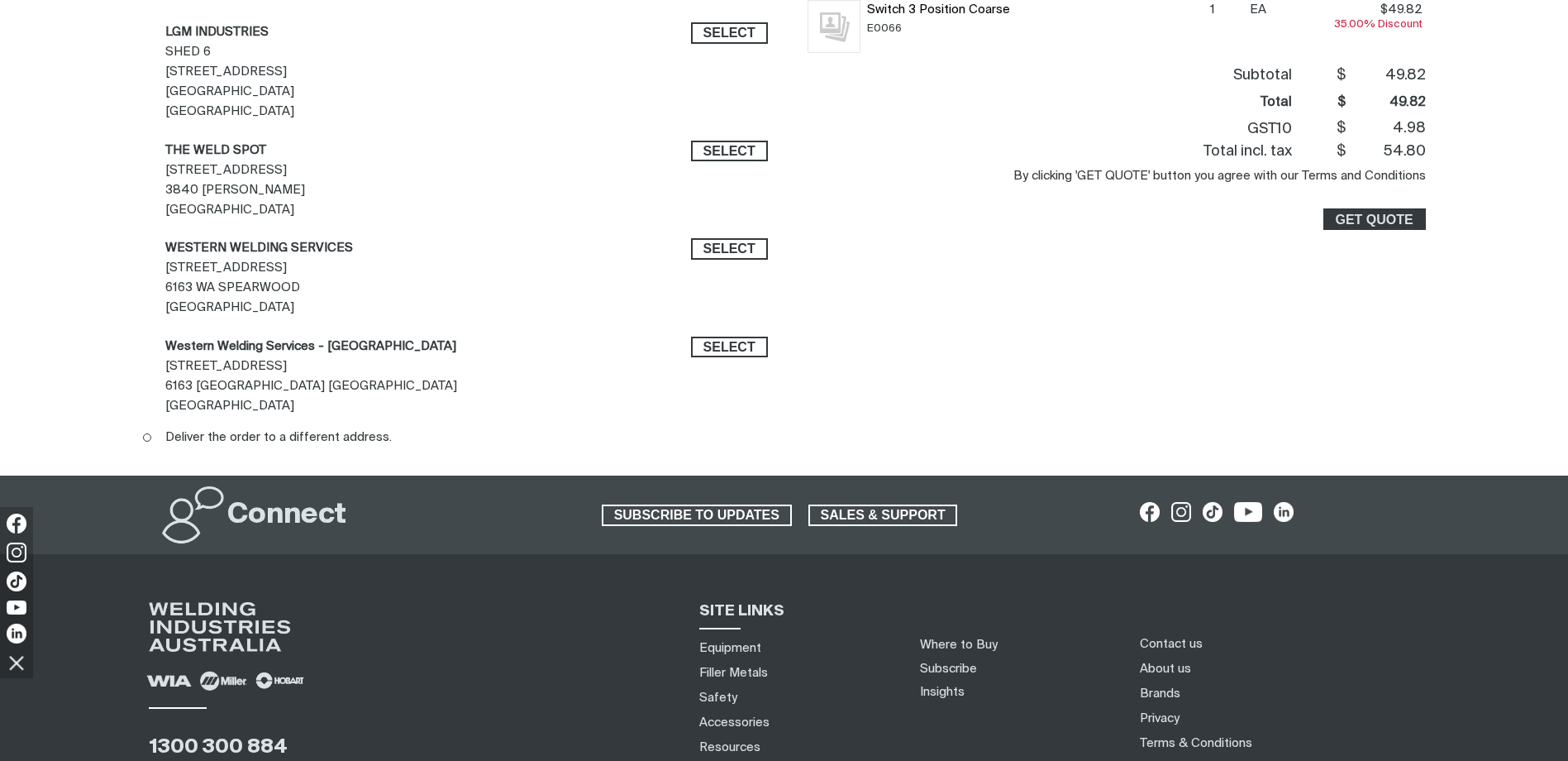
scroll to position [413, 0]
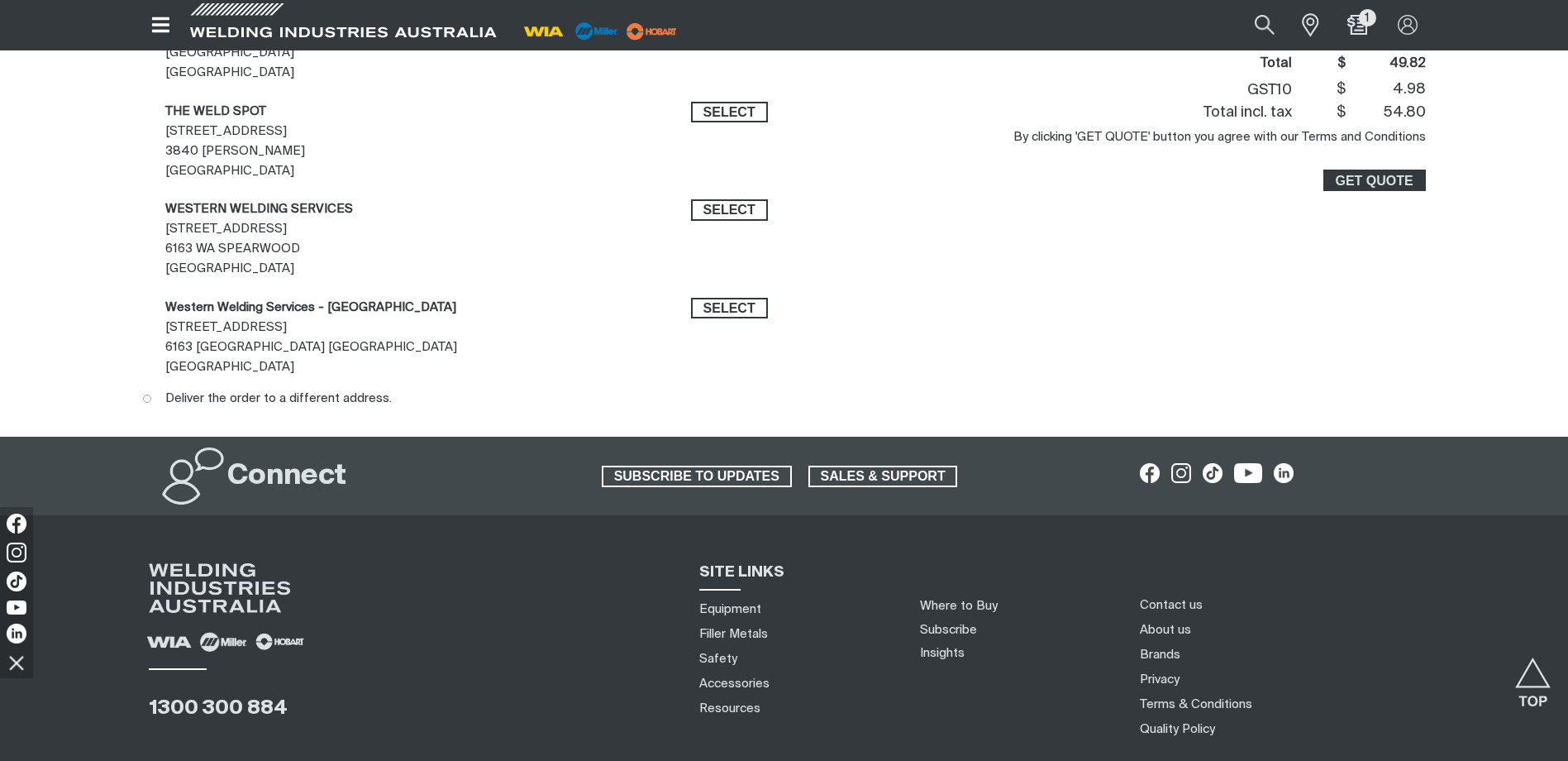
click at [147, 398] on ins at bounding box center [148, 399] width 9 height 9
click at [147, 398] on input "Deliver the order to a different address." at bounding box center [149, 400] width 11 height 11
radio input "true"
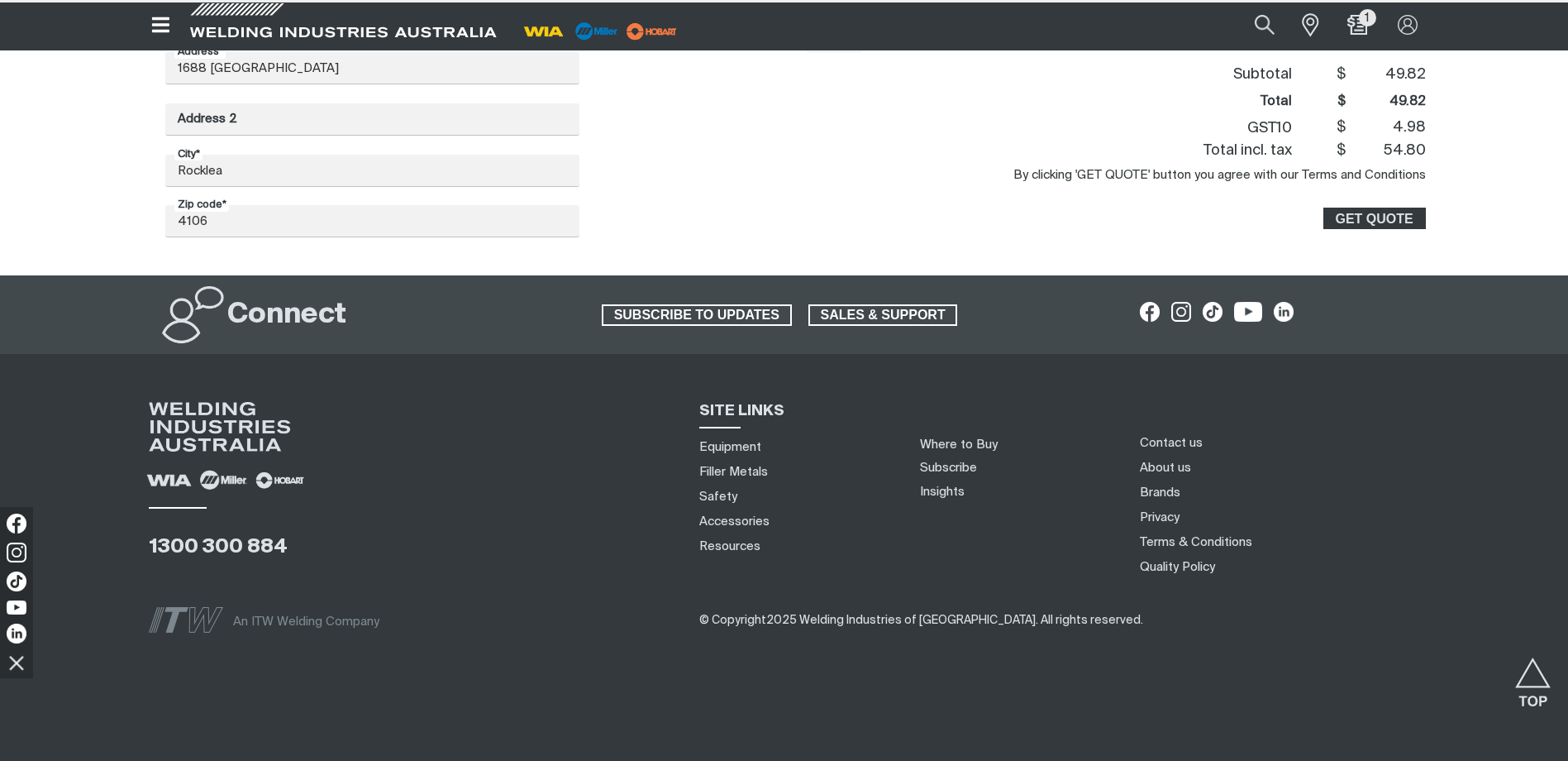
scroll to position [0, 0]
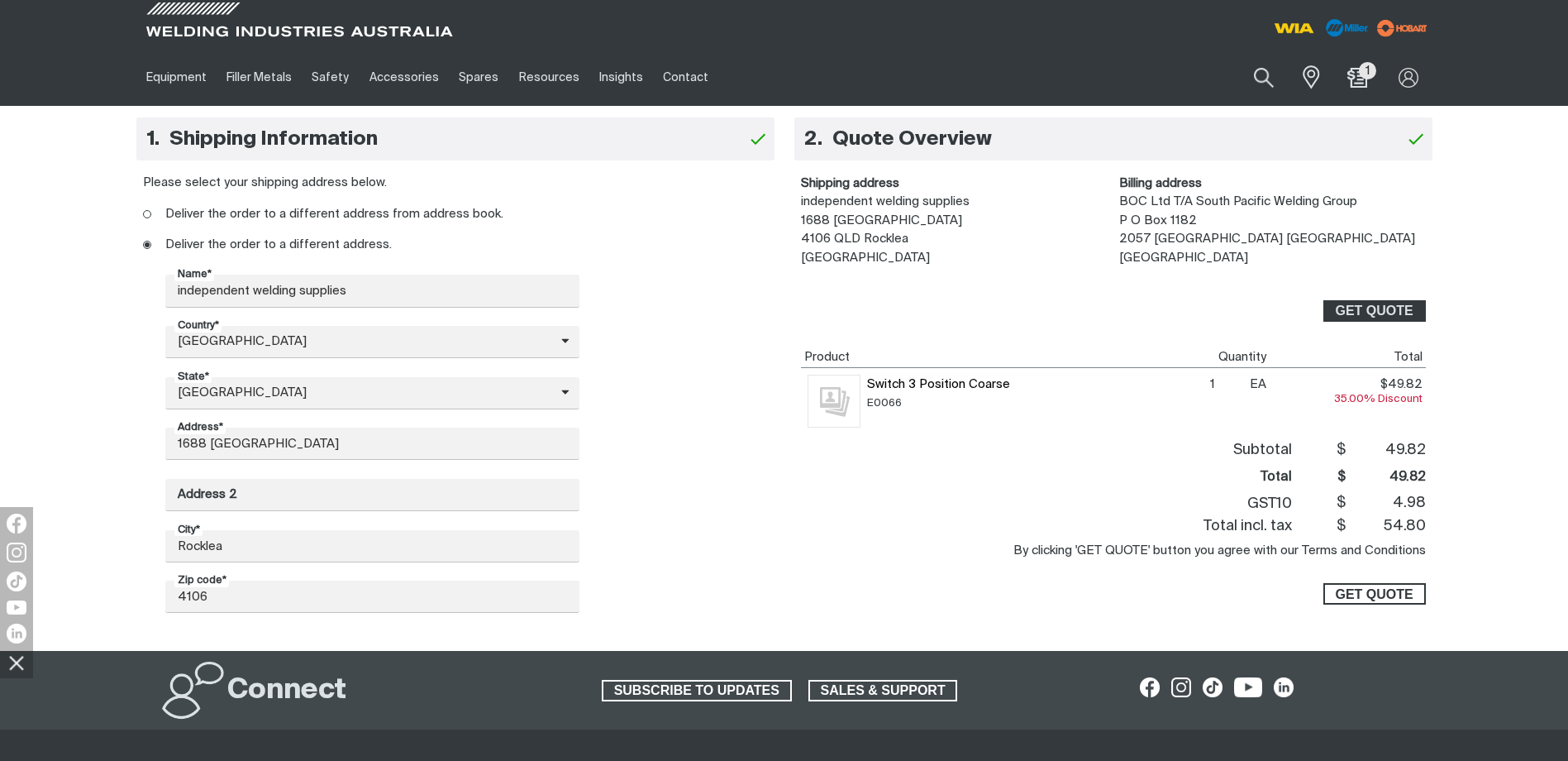
click at [1341, 594] on span "GET QUOTE" at bounding box center [1373, 594] width 78 height 21
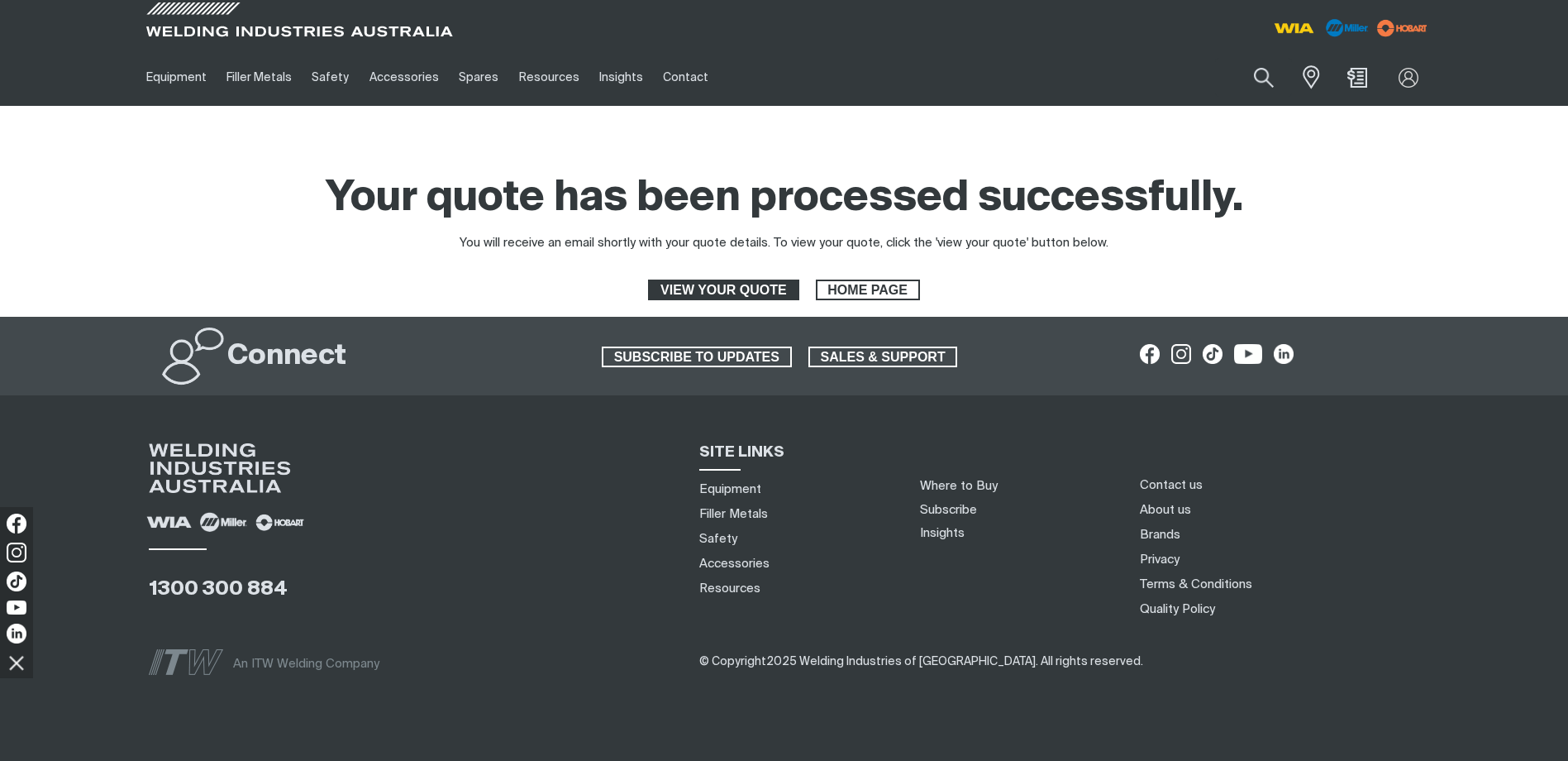
click at [745, 292] on span "VIEW YOUR QUOTE" at bounding box center [723, 290] width 147 height 21
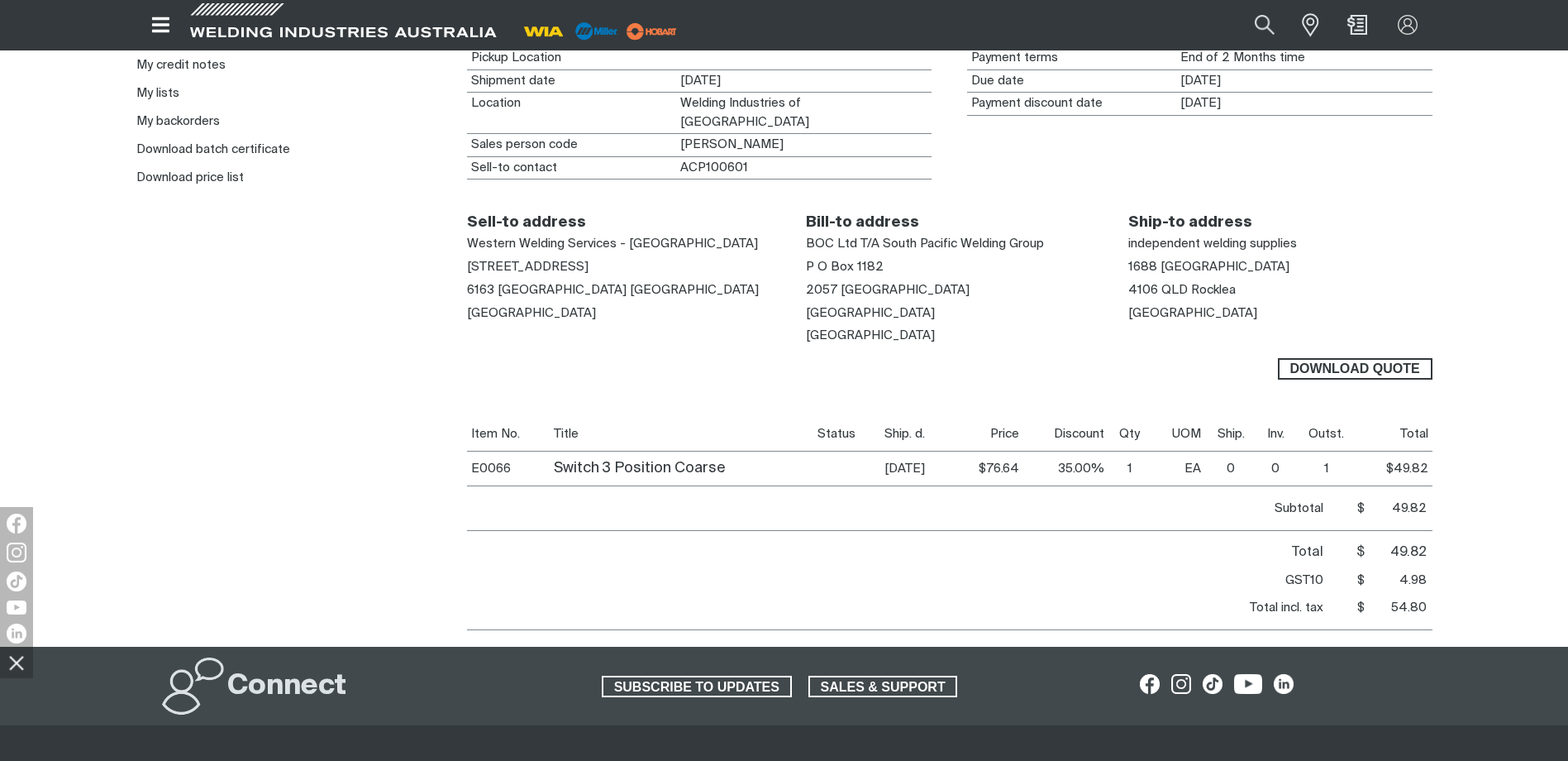
scroll to position [413, 0]
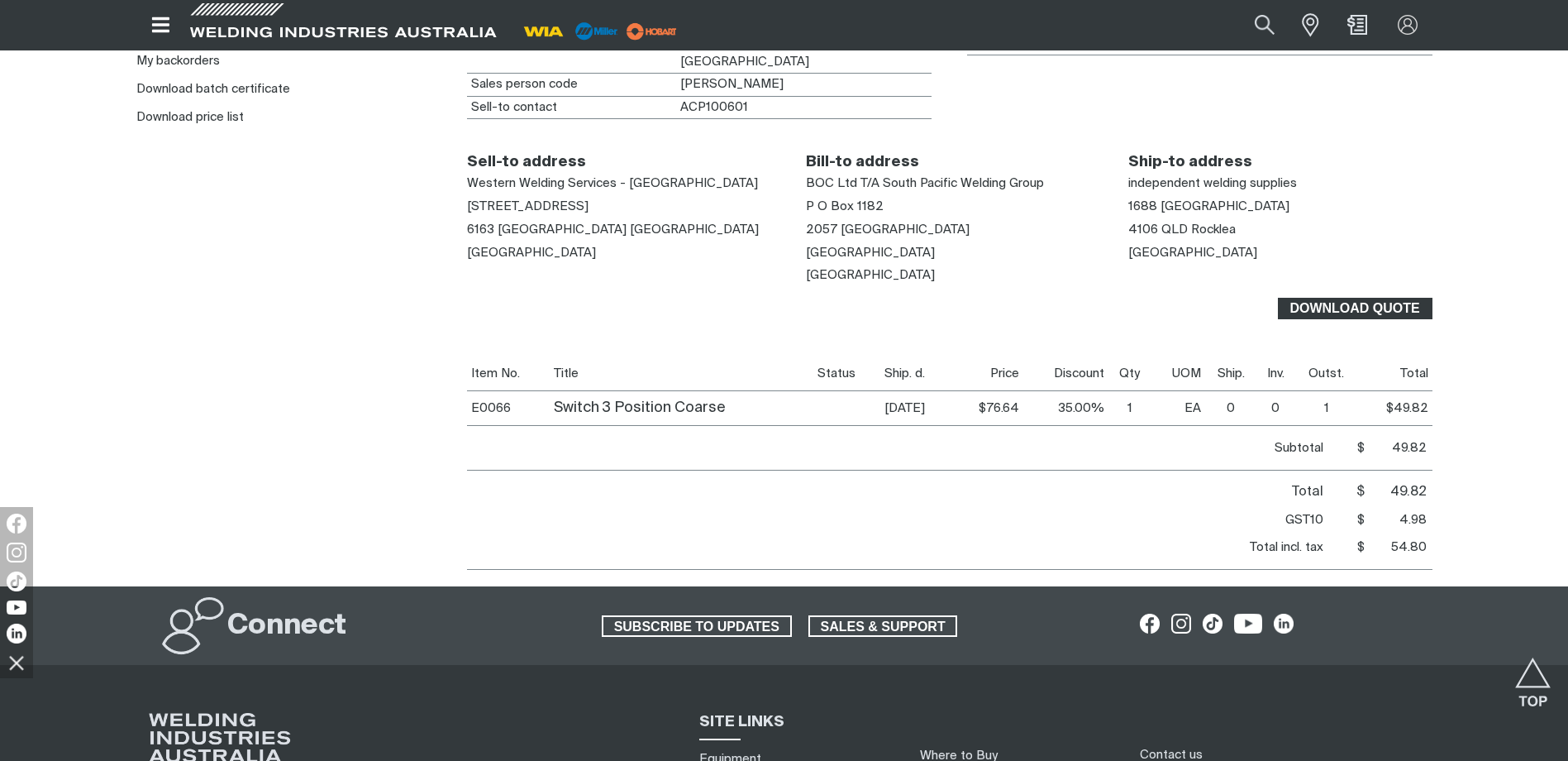
click at [1334, 298] on span "Download Quote" at bounding box center [1355, 308] width 151 height 21
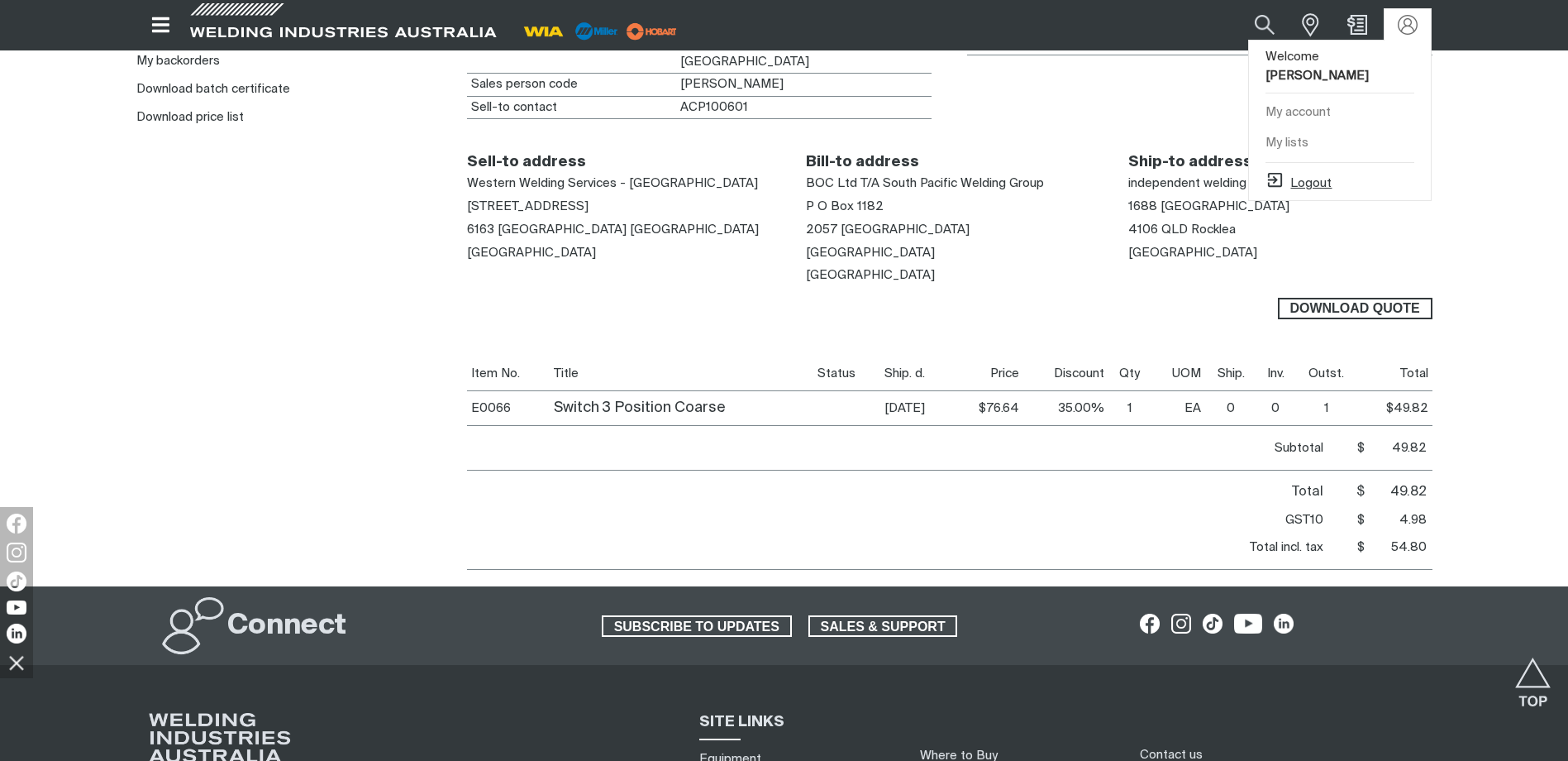
click at [1315, 171] on button "Logout" at bounding box center [1298, 180] width 66 height 20
